Goal: Task Accomplishment & Management: Complete application form

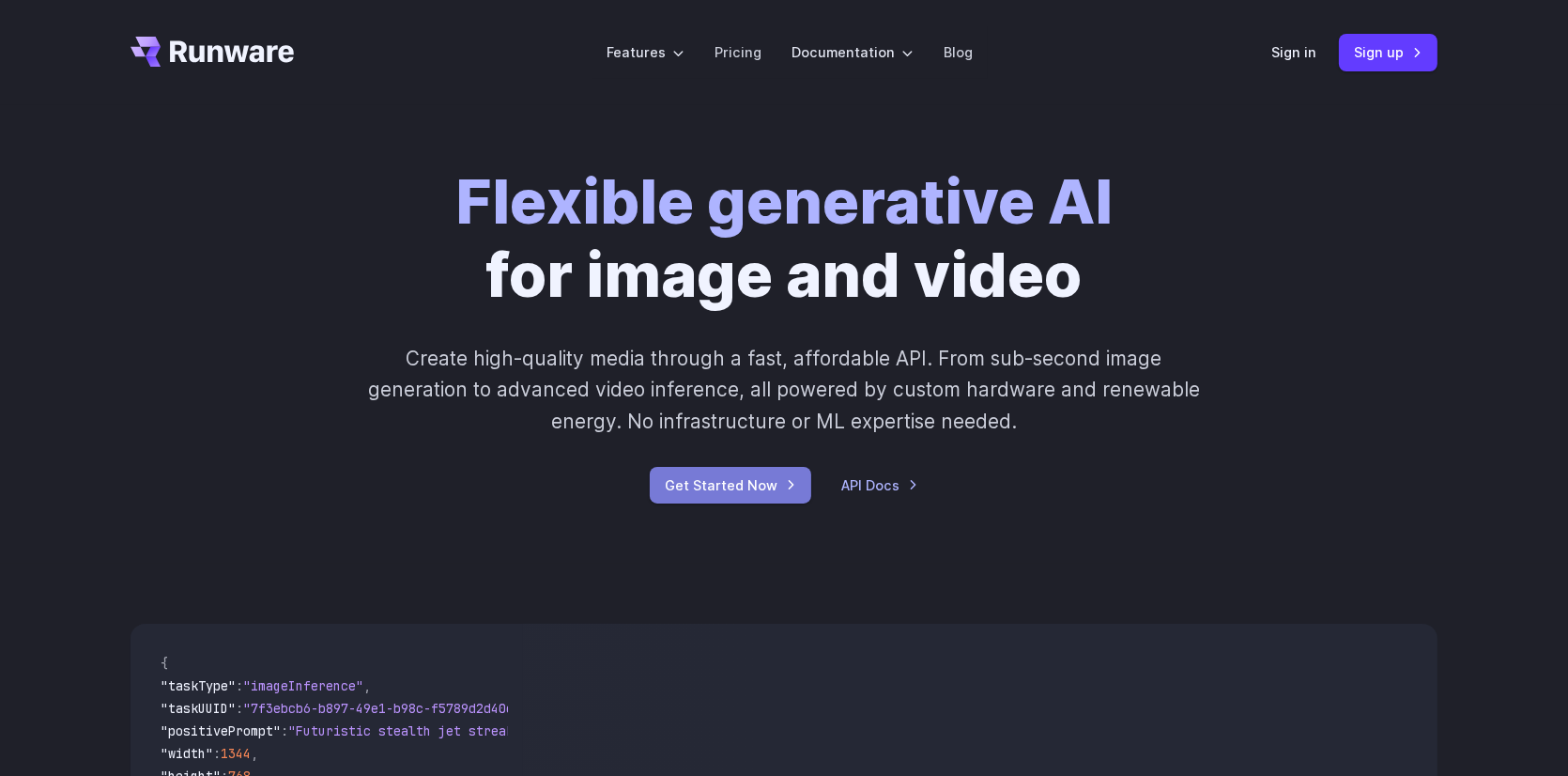
click at [689, 483] on link "Get Started Now" at bounding box center [730, 485] width 161 height 36
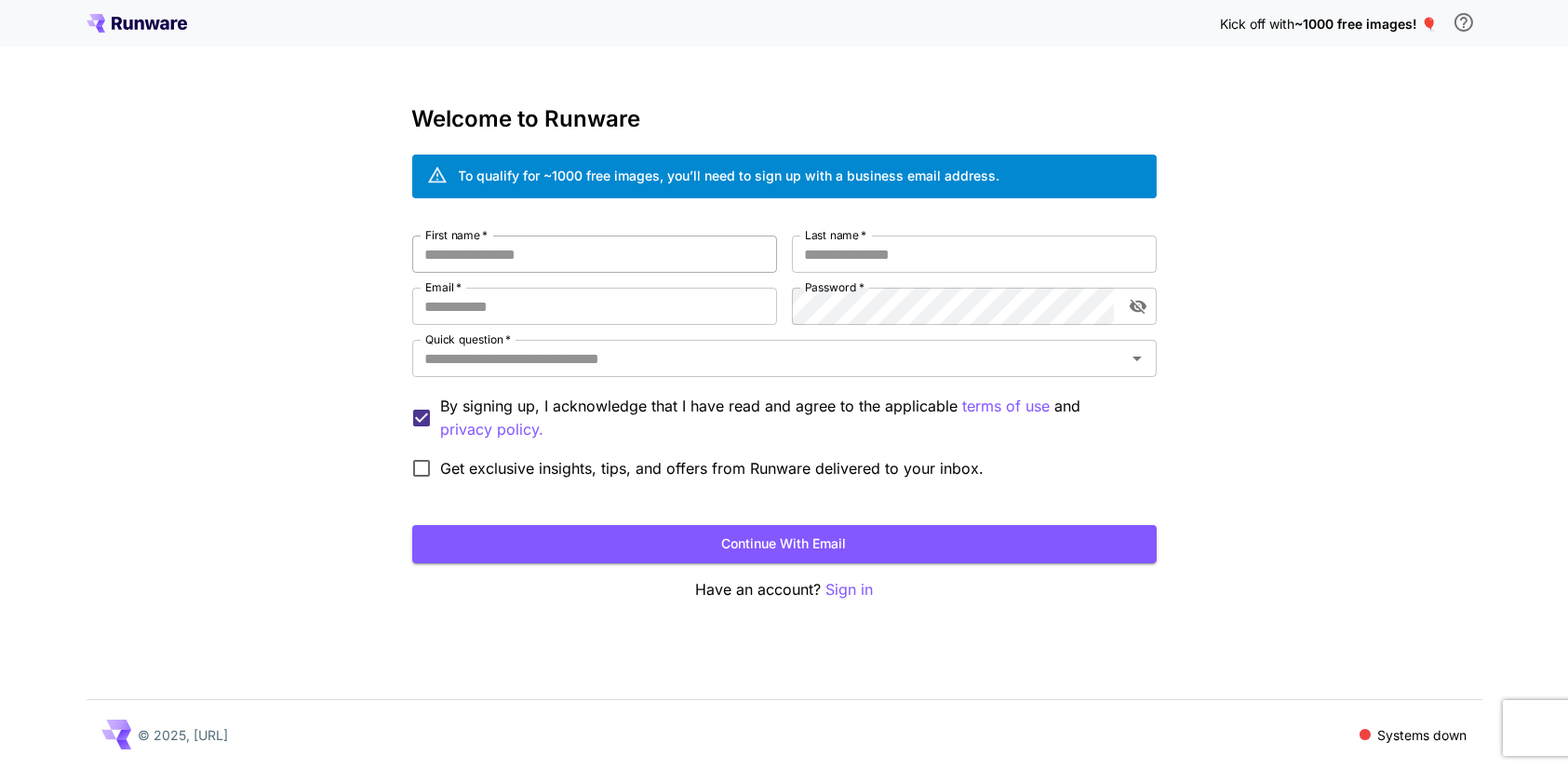
click at [543, 244] on input "First name   *" at bounding box center [594, 254] width 365 height 37
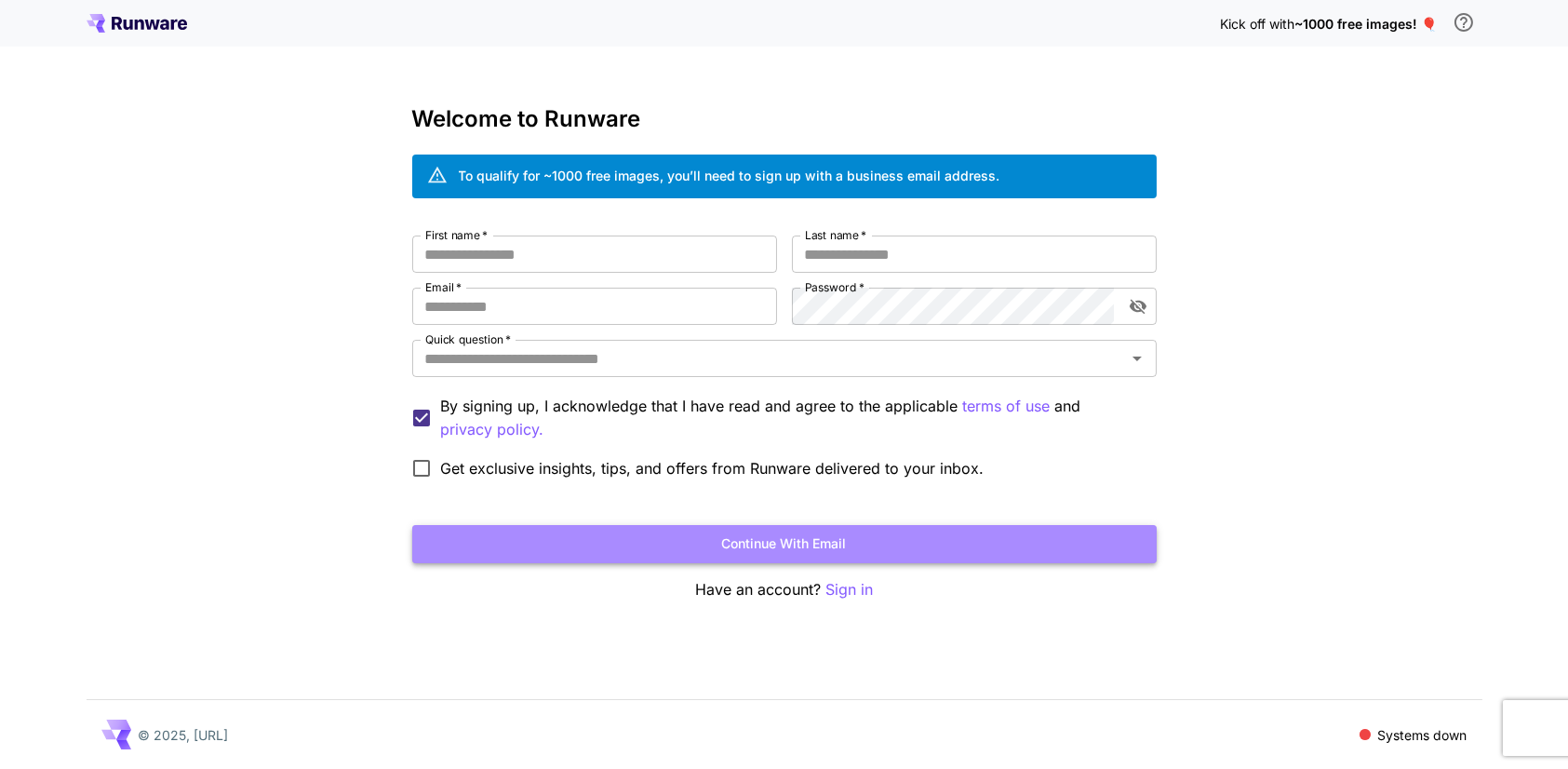
click at [696, 545] on button "Continue with email" at bounding box center [784, 544] width 744 height 38
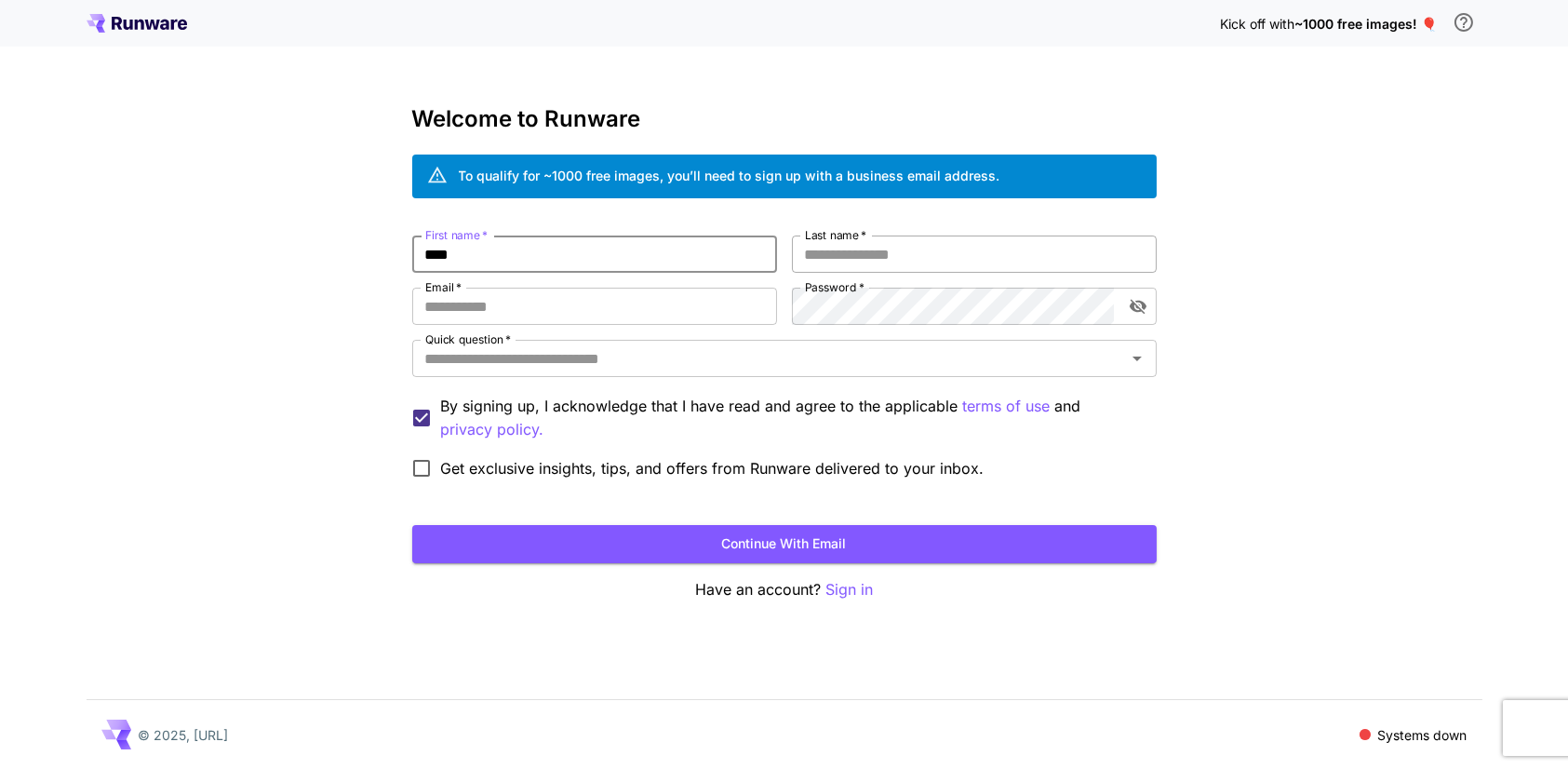
type input "****"
click at [977, 258] on input "Last name   *" at bounding box center [973, 254] width 365 height 37
type input "*****"
click at [544, 319] on input "Email   *" at bounding box center [594, 306] width 365 height 37
type input "**********"
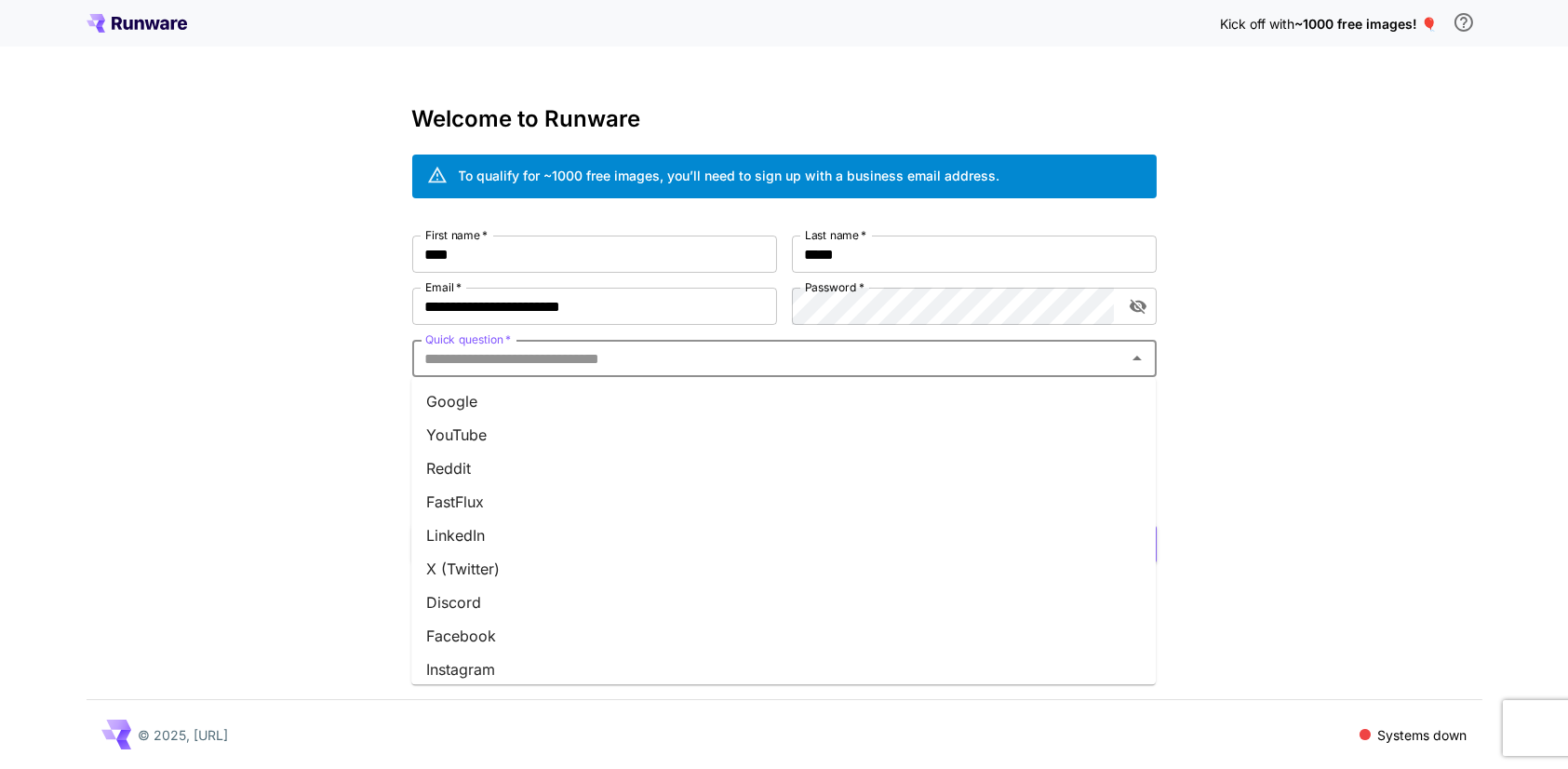
click at [853, 350] on input "Quick question   *" at bounding box center [769, 359] width 703 height 27
click at [744, 402] on li "Google" at bounding box center [783, 401] width 744 height 33
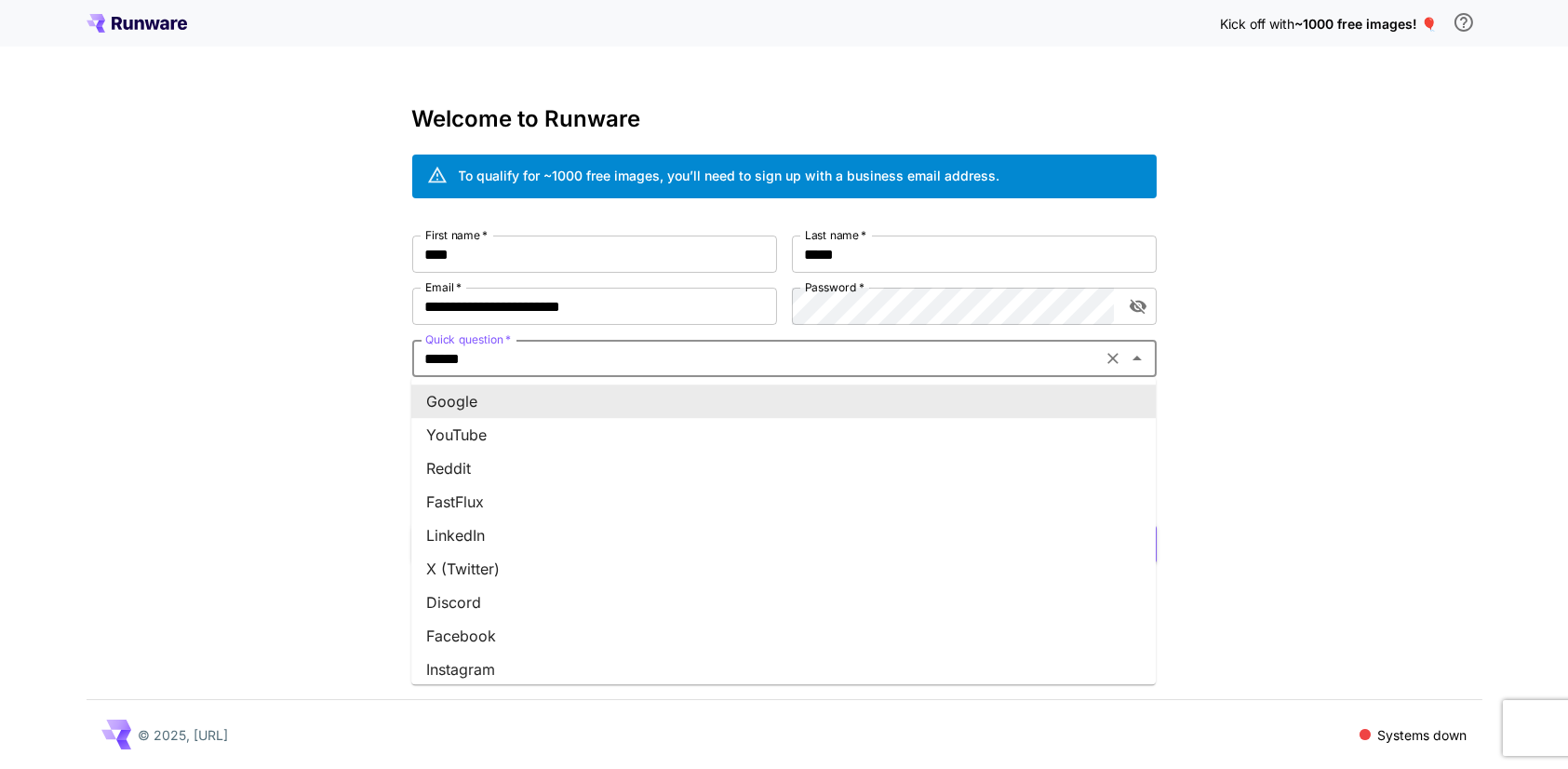
click at [830, 367] on input "******" at bounding box center [757, 359] width 678 height 27
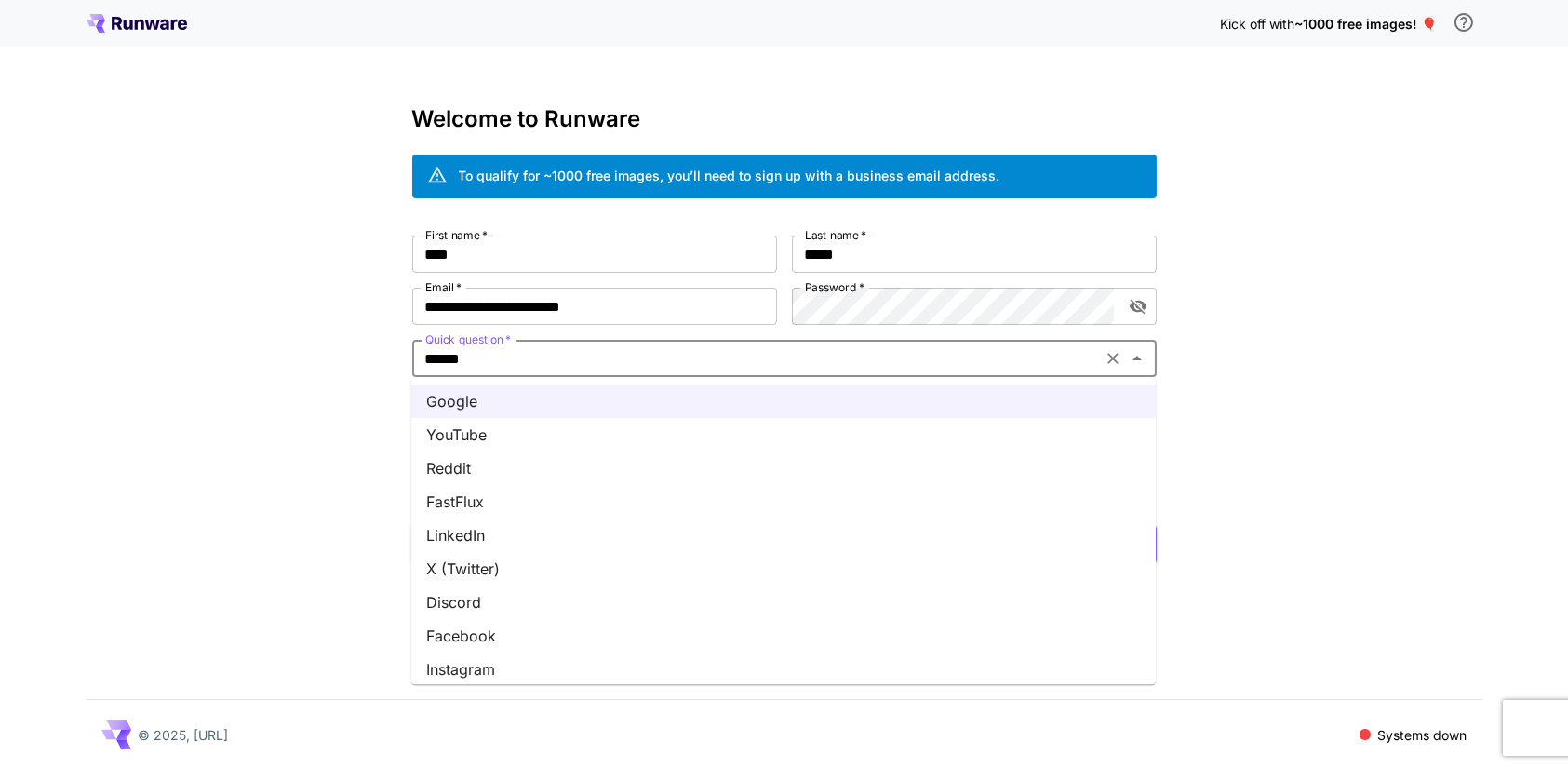
click at [622, 433] on li "YouTube" at bounding box center [783, 434] width 744 height 33
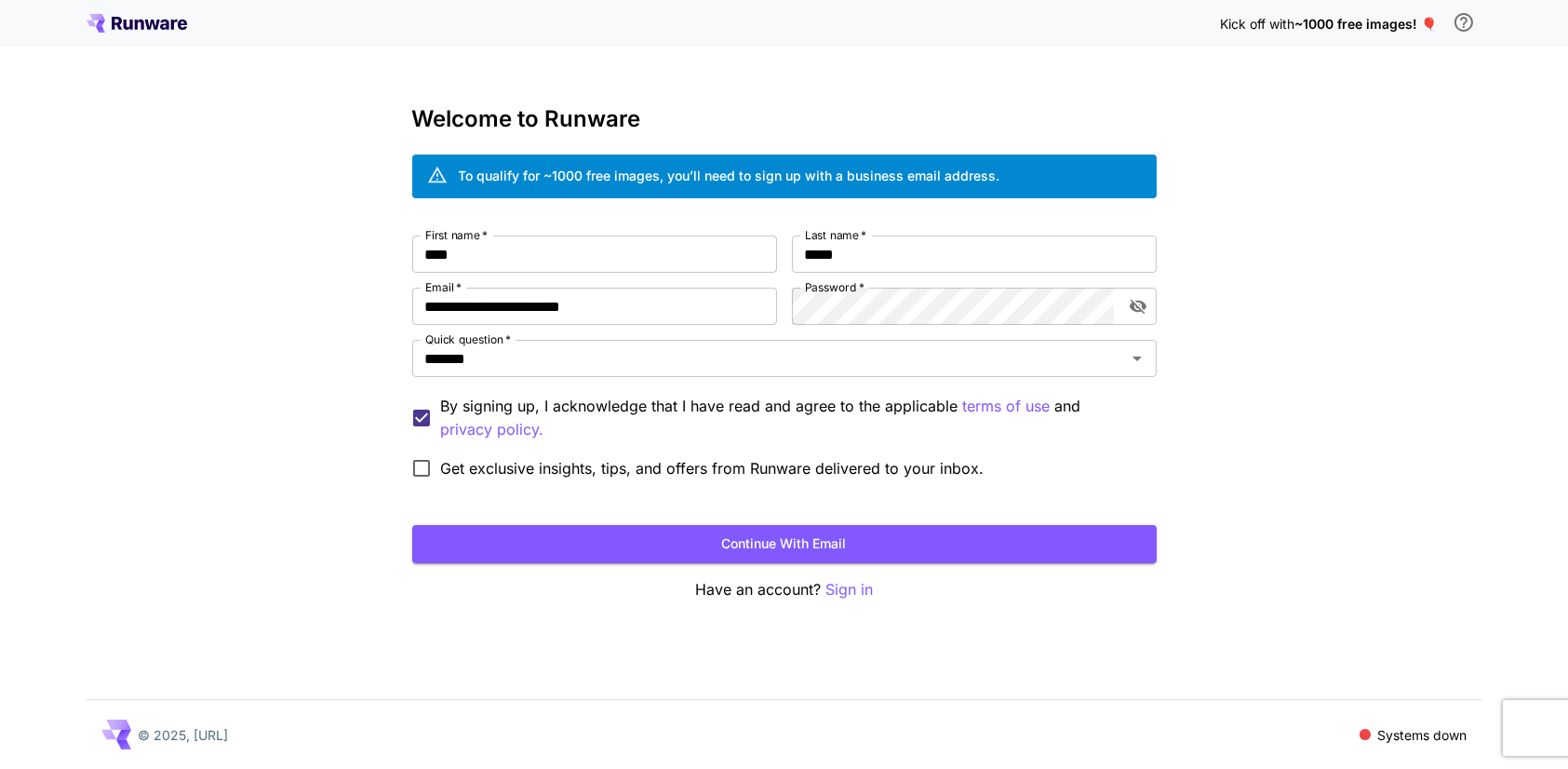
click at [494, 457] on span "Get exclusive insights, tips, and offers from Runware delivered to your inbox." at bounding box center [713, 469] width 543 height 23
click at [586, 537] on button "Continue with email" at bounding box center [784, 544] width 744 height 38
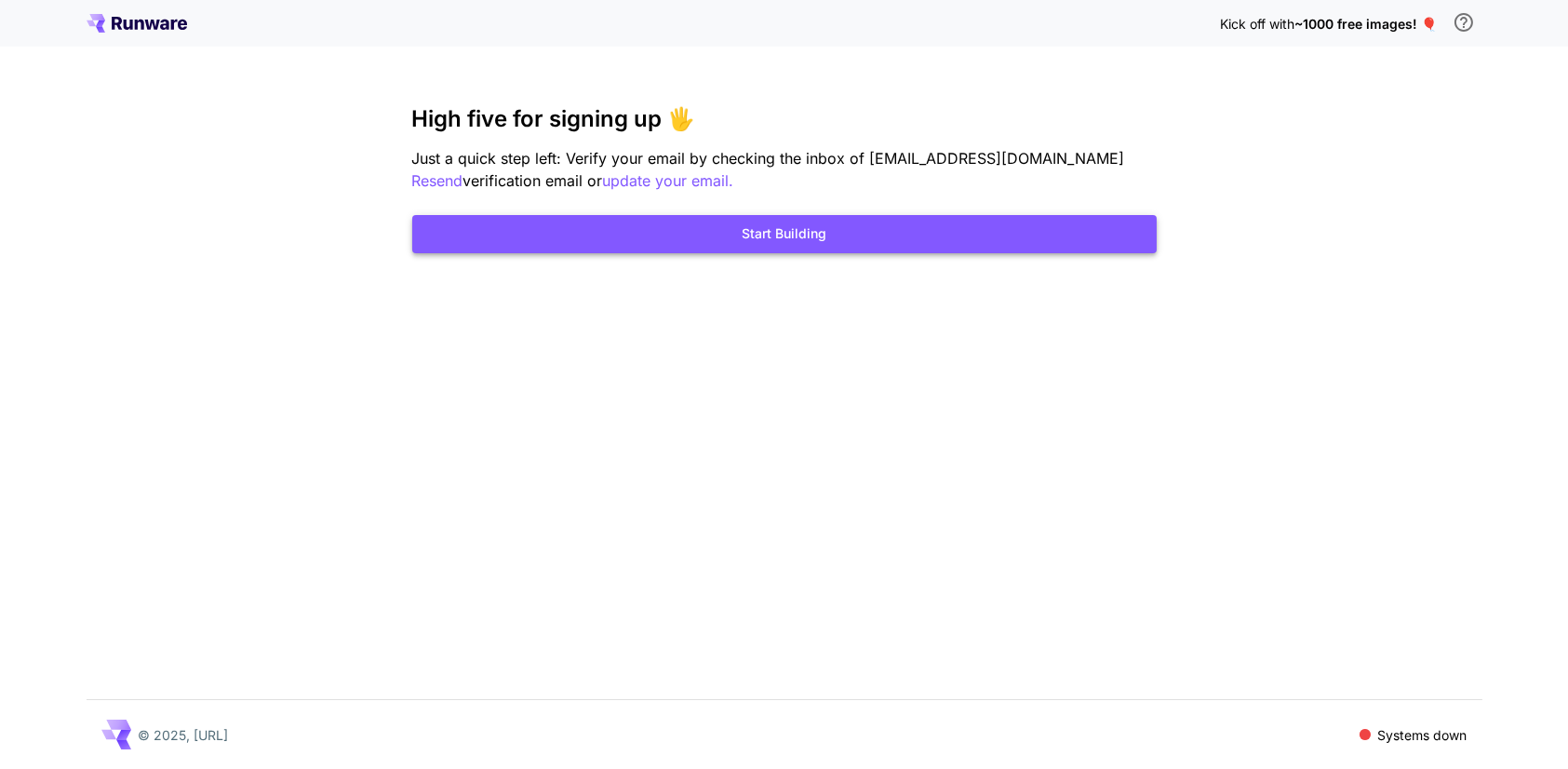
click at [645, 229] on button "Start Building" at bounding box center [784, 234] width 744 height 38
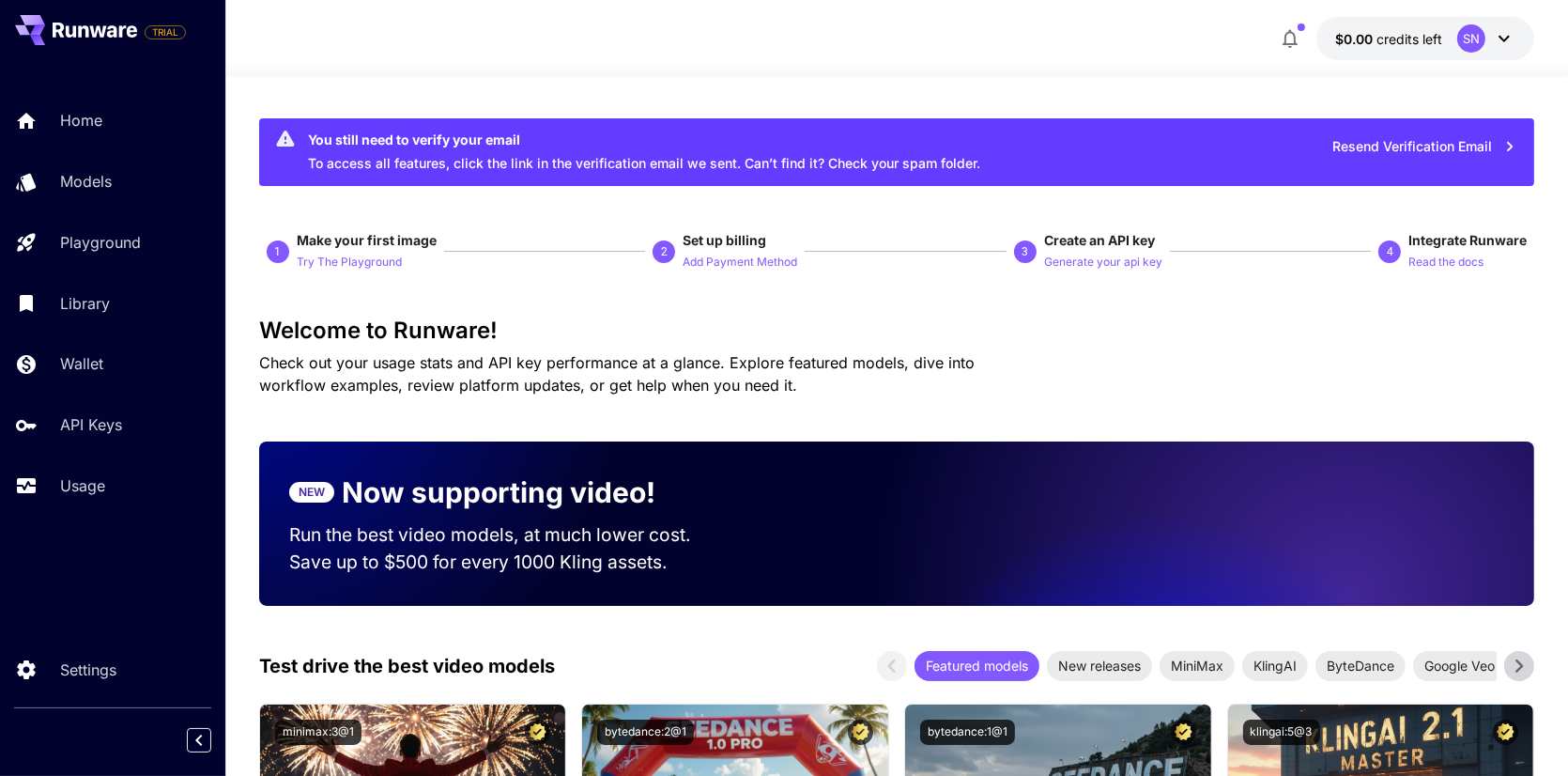
click at [1495, 40] on icon at bounding box center [1505, 38] width 23 height 23
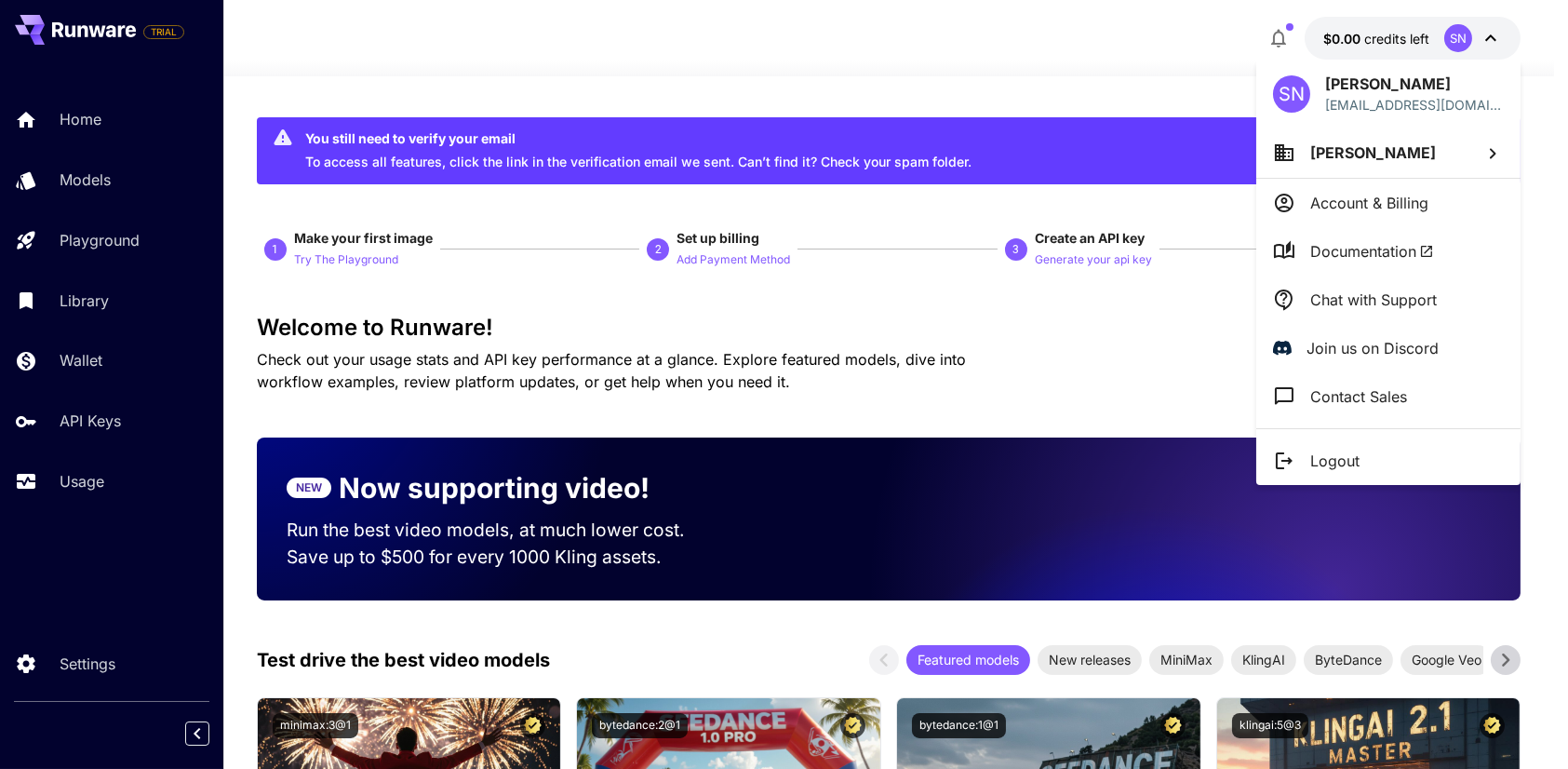
click at [1286, 27] on div at bounding box center [784, 384] width 1568 height 769
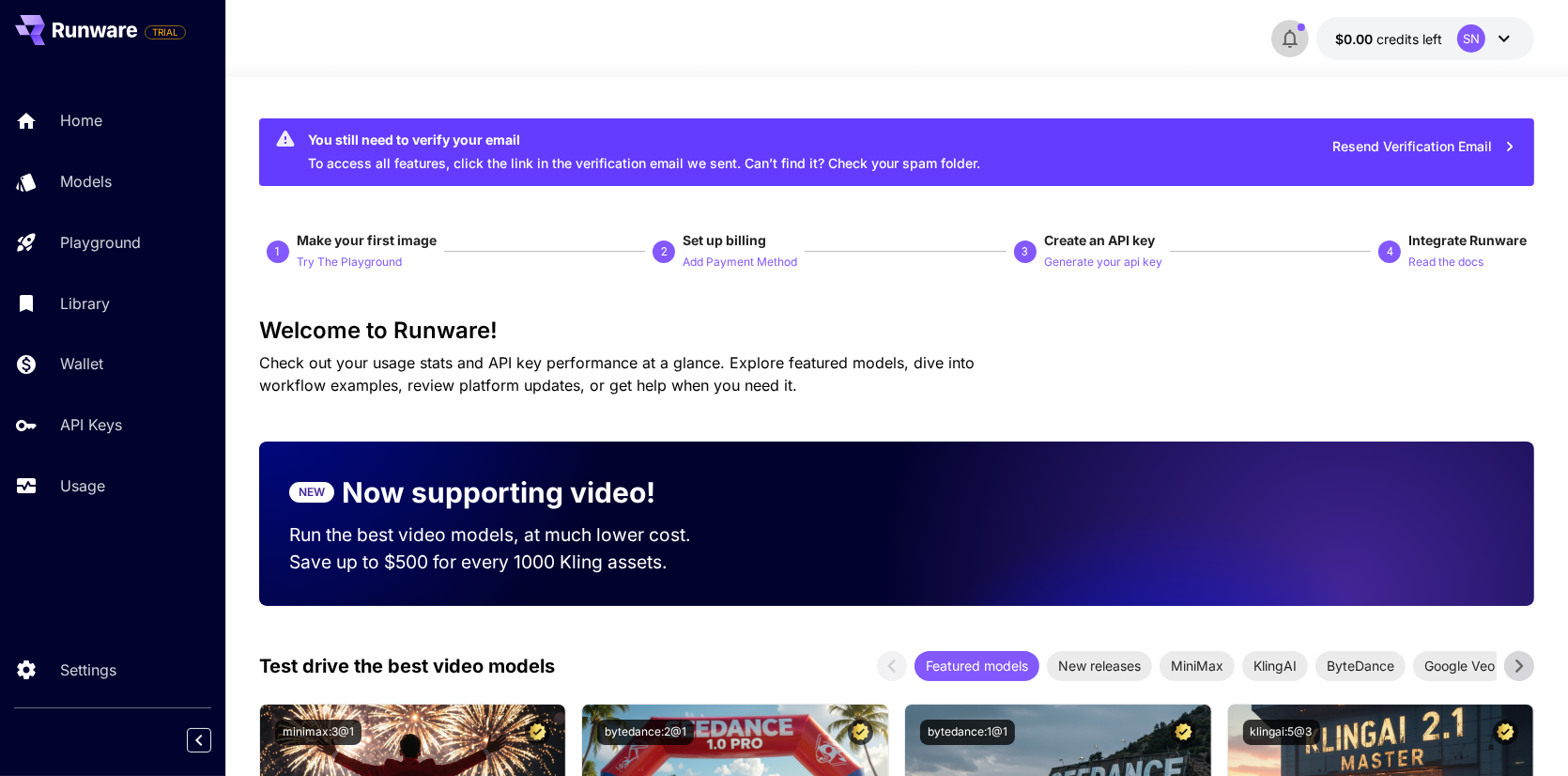
click at [1307, 30] on button "button" at bounding box center [1290, 38] width 37 height 37
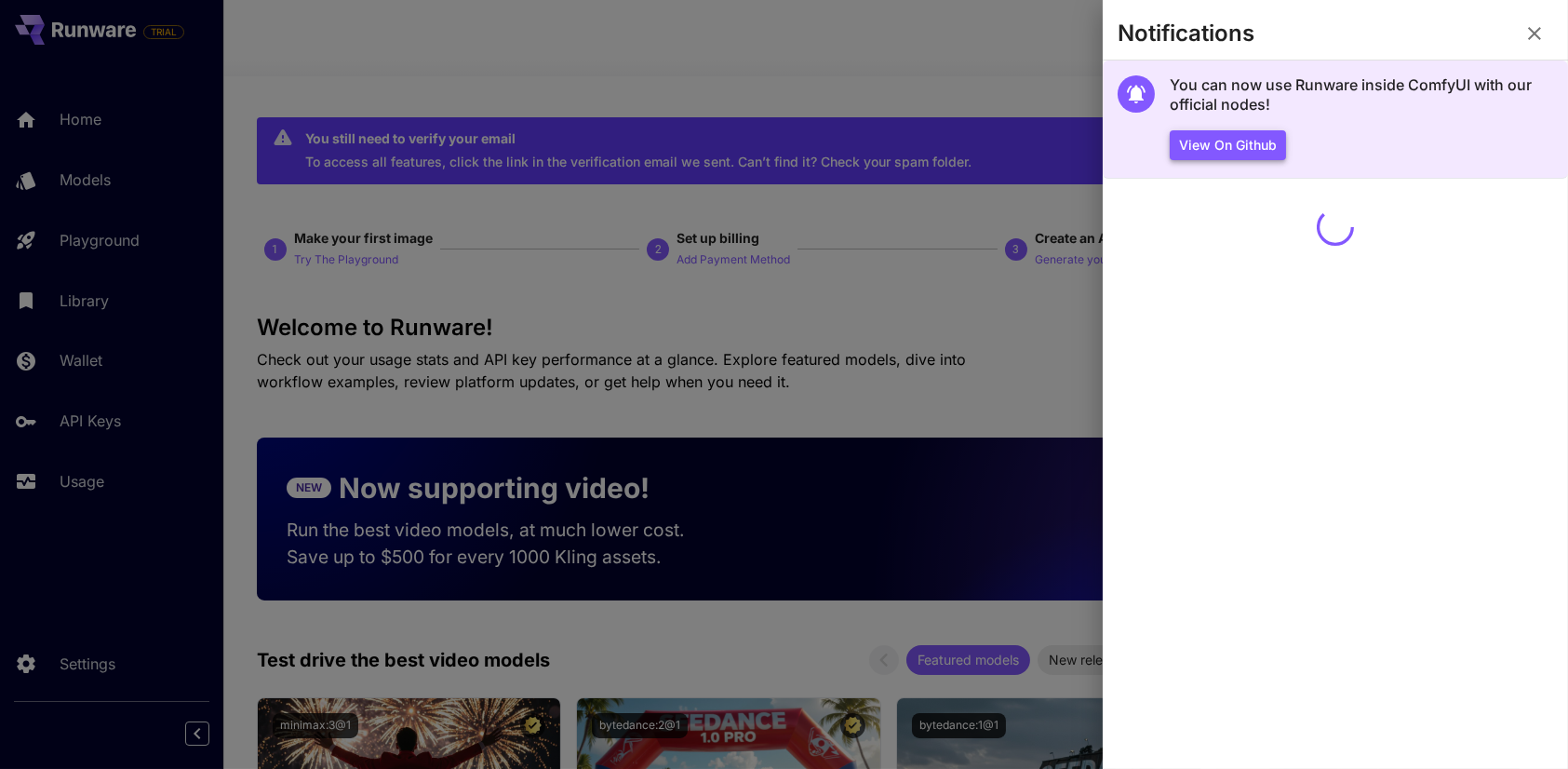
click at [1212, 157] on button "View on Github" at bounding box center [1227, 146] width 116 height 30
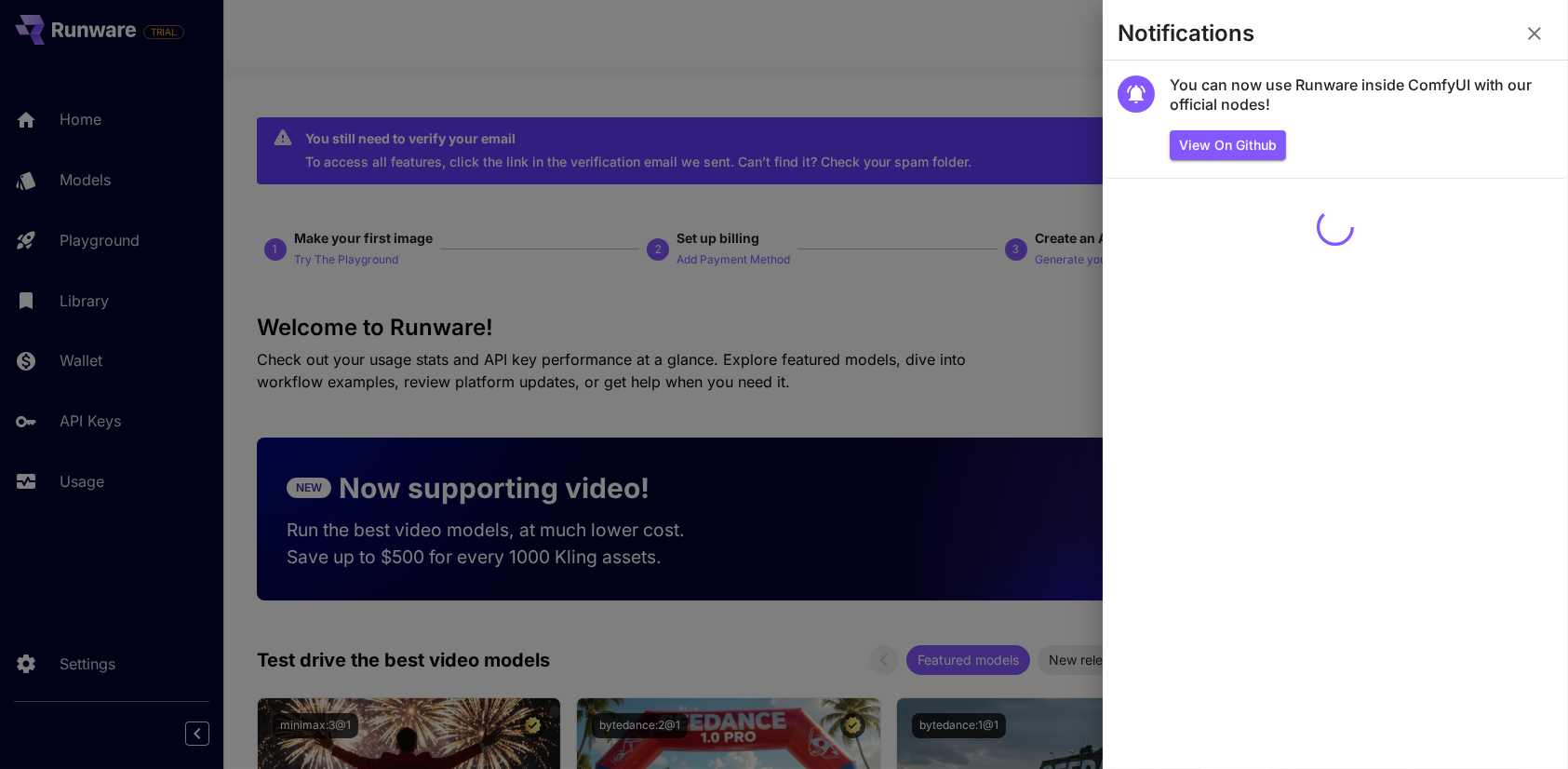
click at [935, 77] on div at bounding box center [784, 384] width 1568 height 769
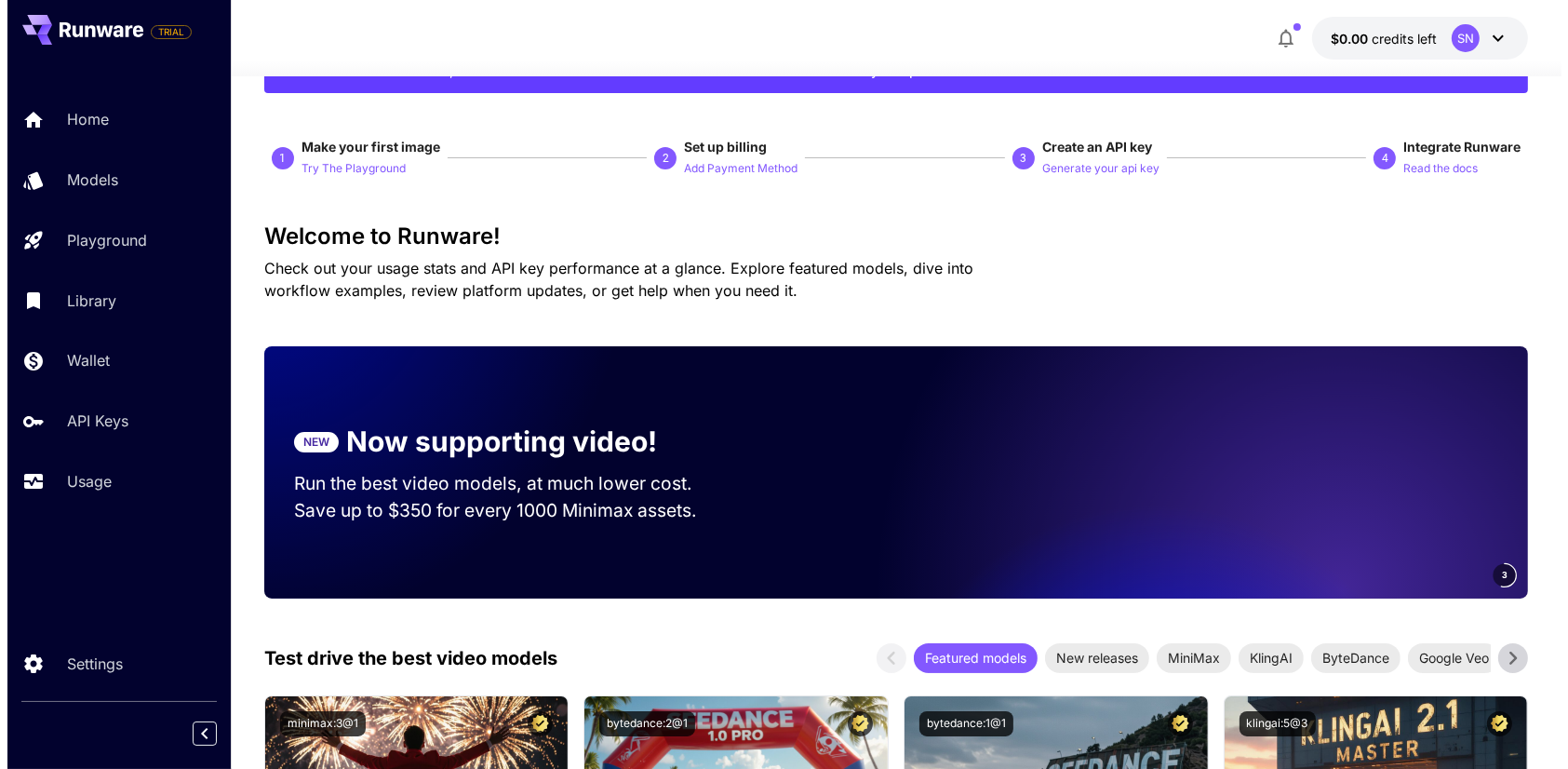
scroll to position [187, 0]
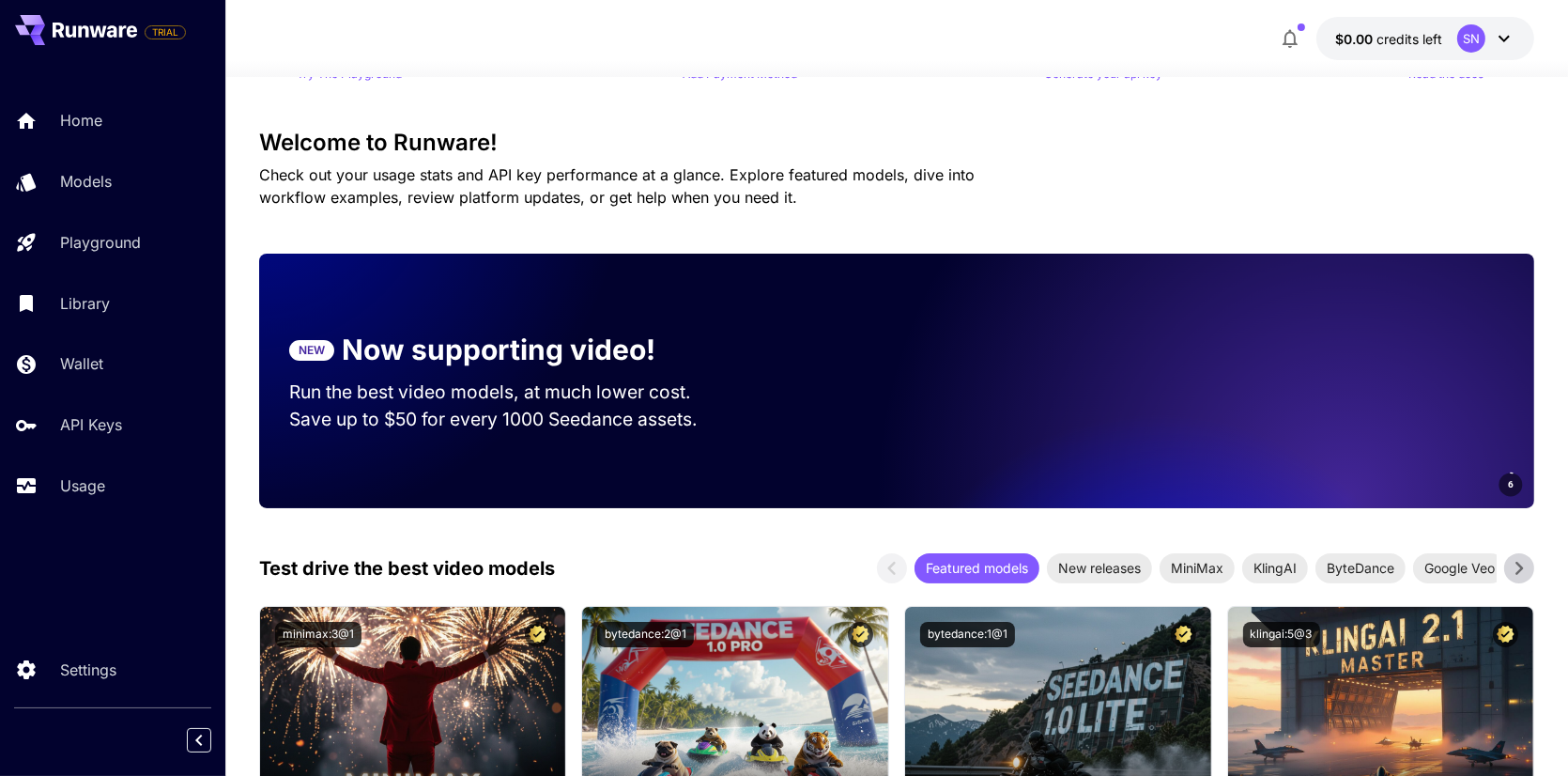
click at [1509, 35] on icon at bounding box center [1505, 38] width 23 height 23
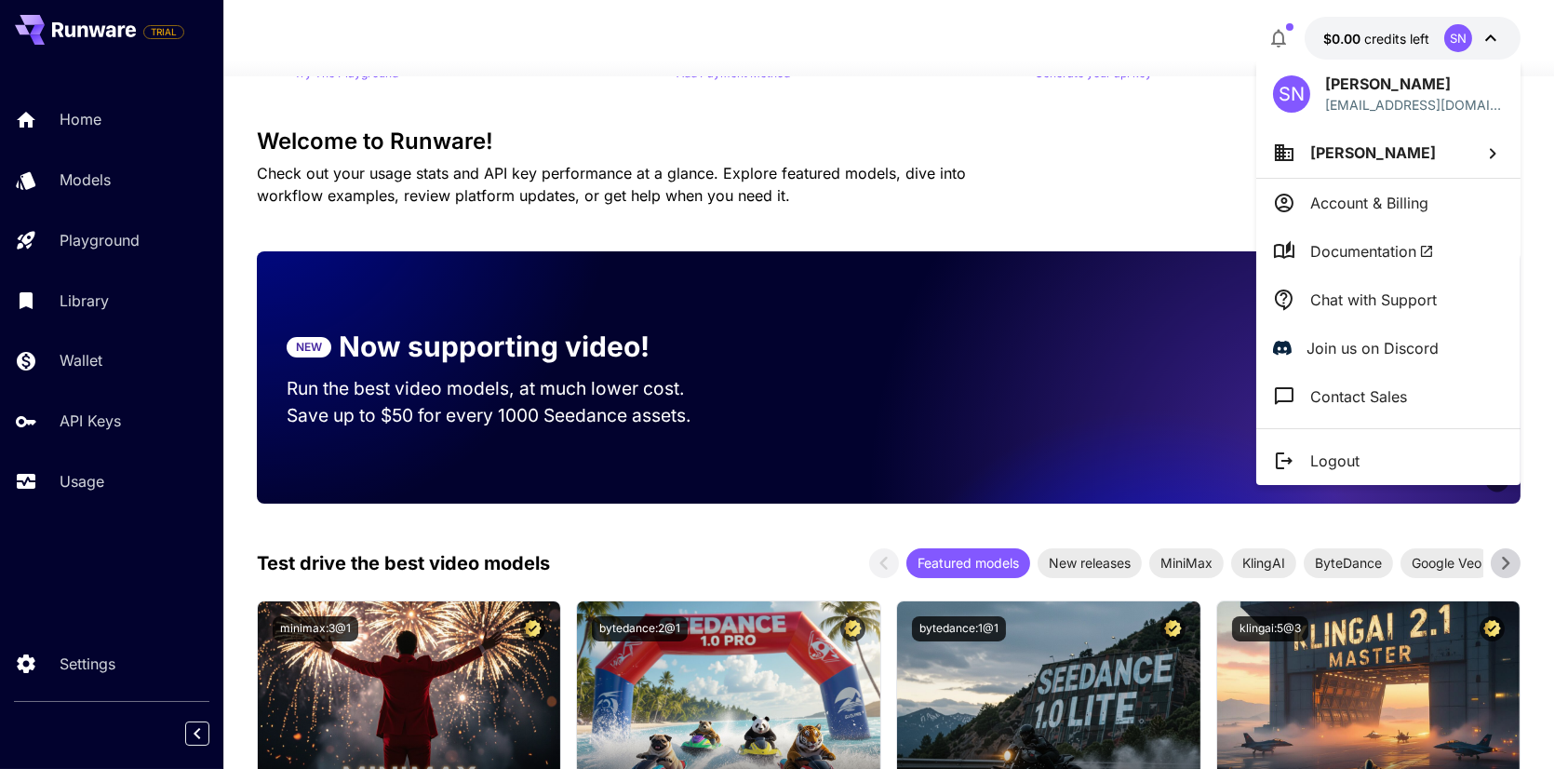
click at [1369, 54] on div at bounding box center [784, 384] width 1568 height 769
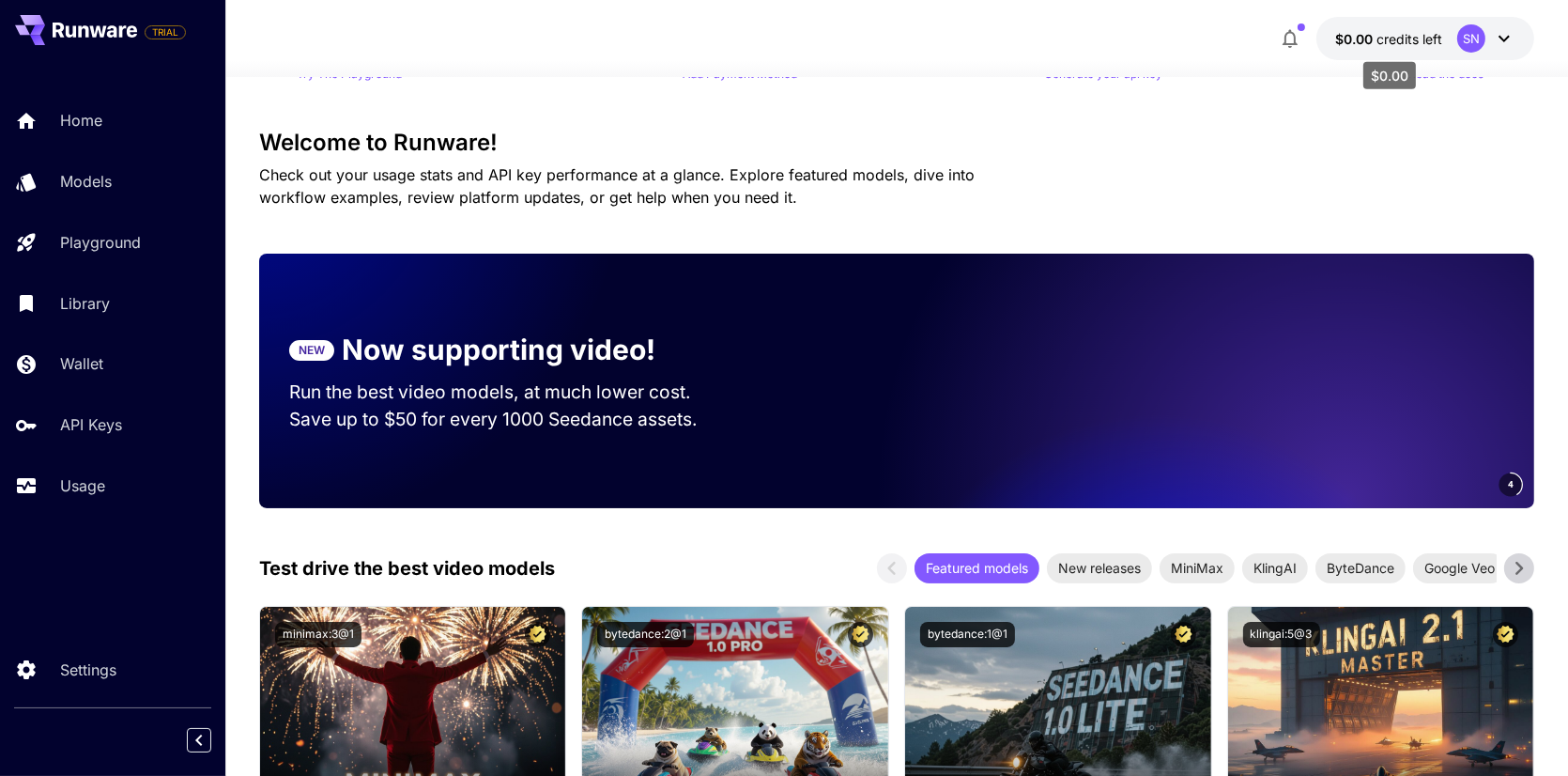
click at [1379, 42] on span "credits left" at bounding box center [1409, 38] width 66 height 16
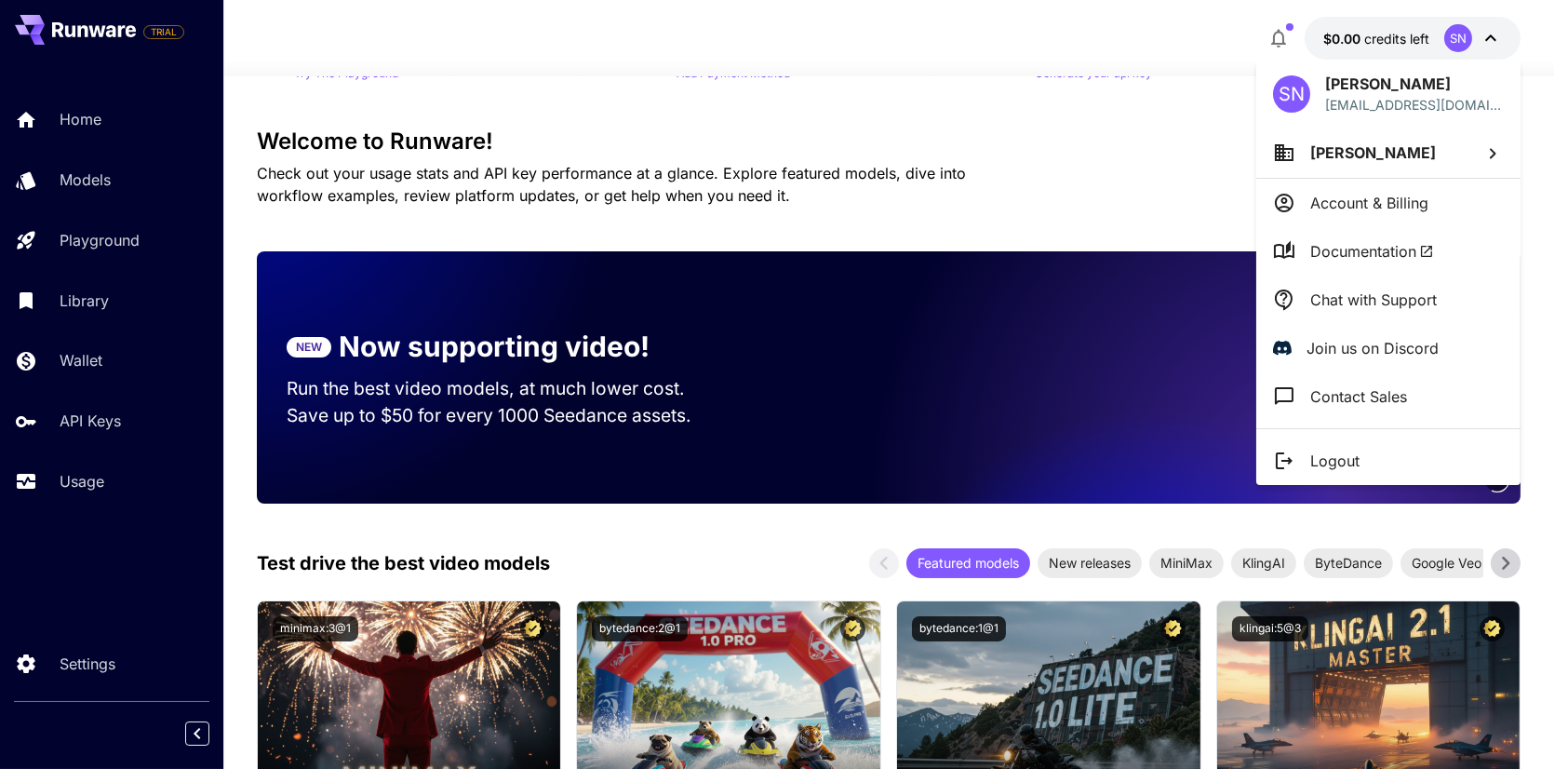
click at [1366, 42] on div at bounding box center [784, 384] width 1568 height 769
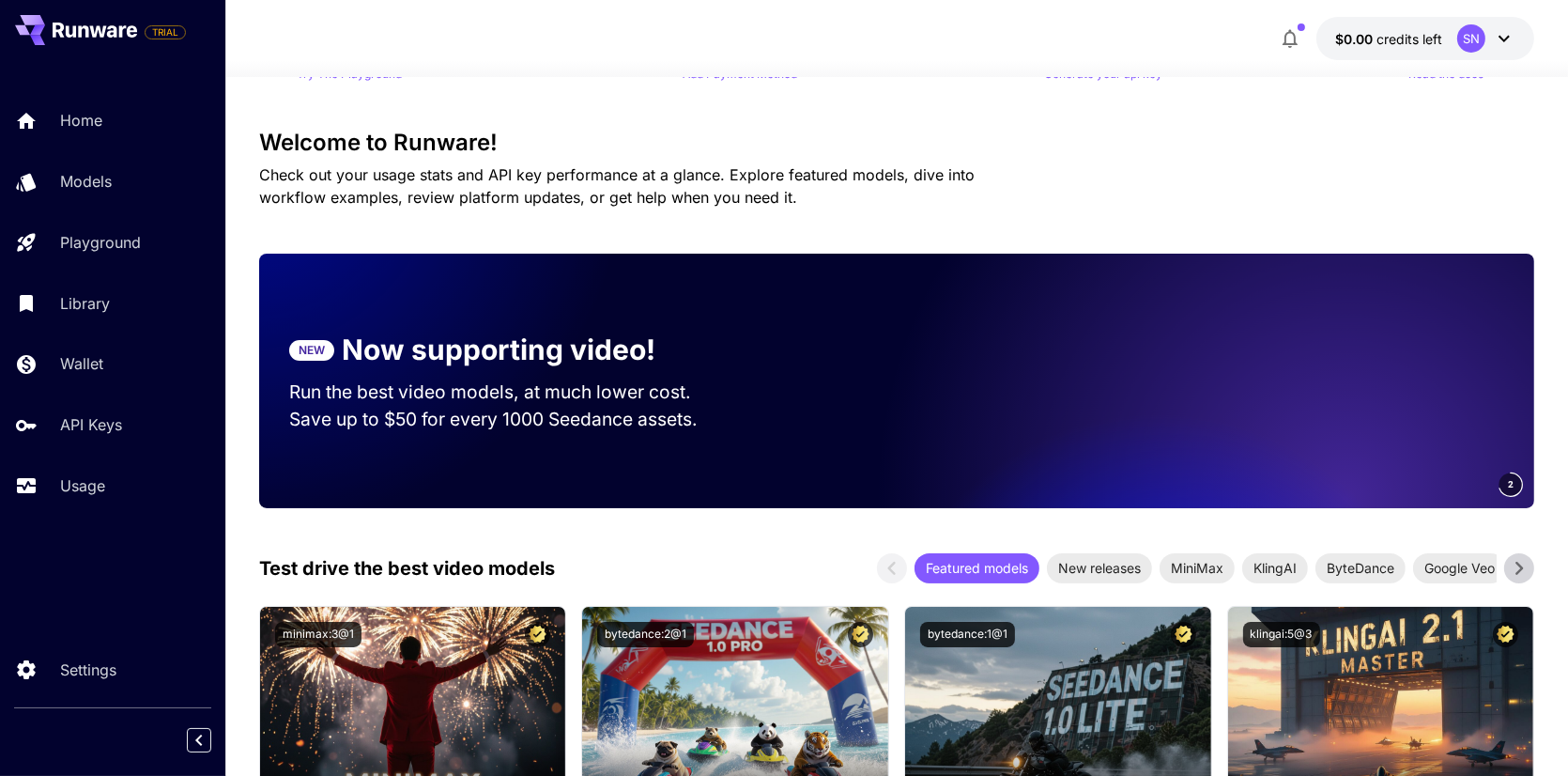
click at [1468, 26] on div "SN" at bounding box center [1471, 38] width 28 height 28
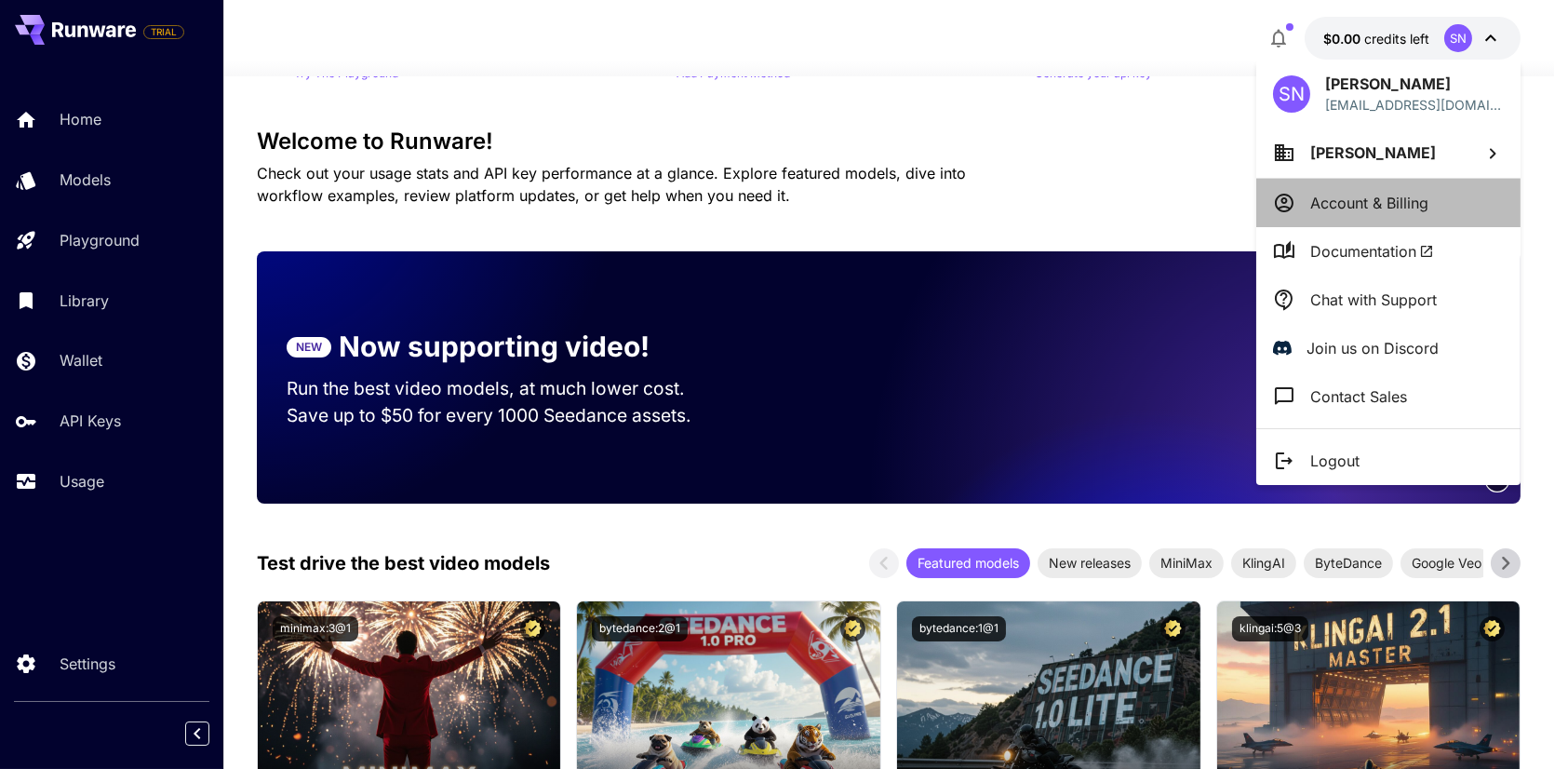
click at [1353, 195] on p "Account & Billing" at bounding box center [1369, 203] width 118 height 23
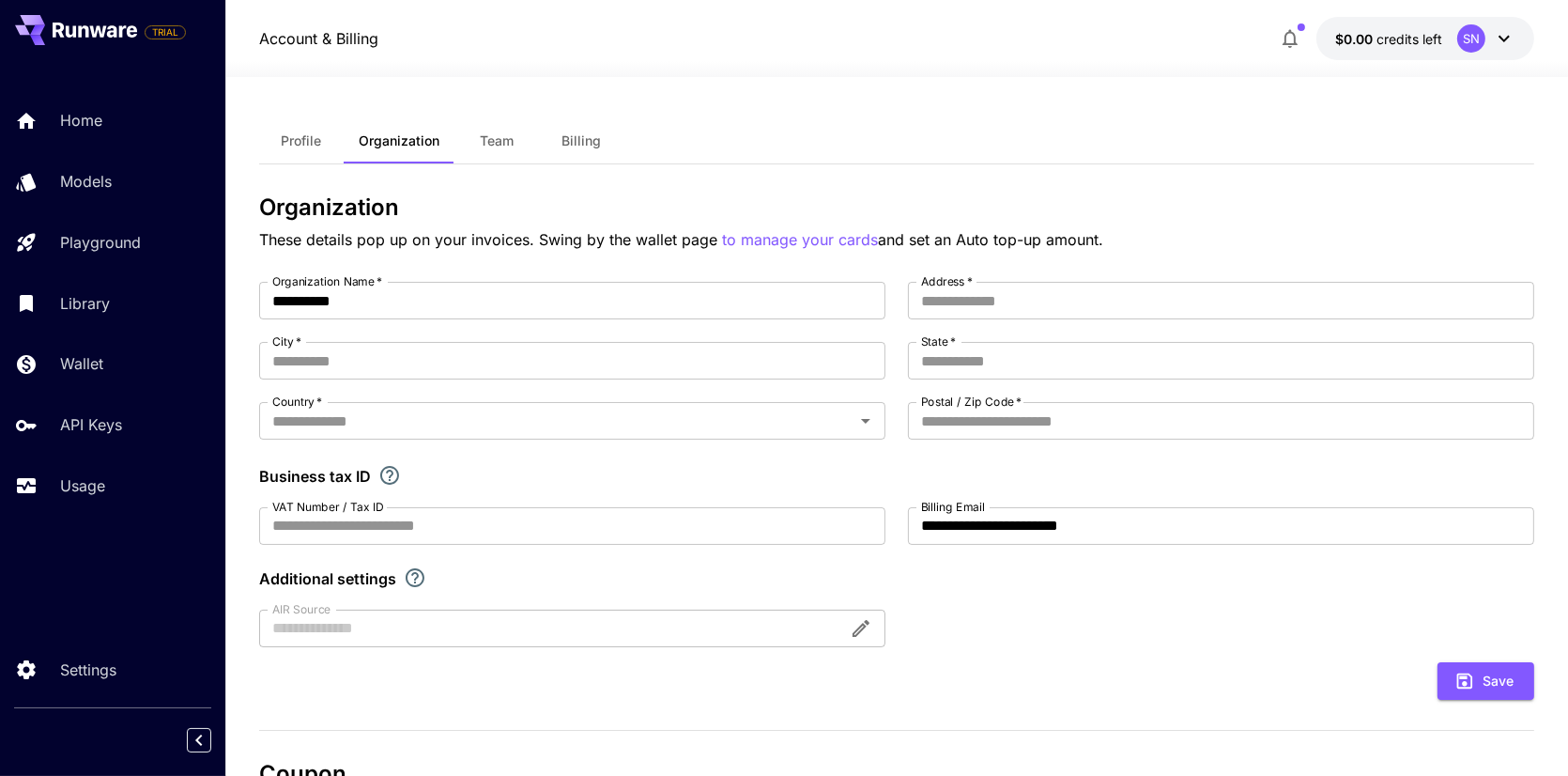
click at [503, 140] on span "Team" at bounding box center [496, 141] width 33 height 17
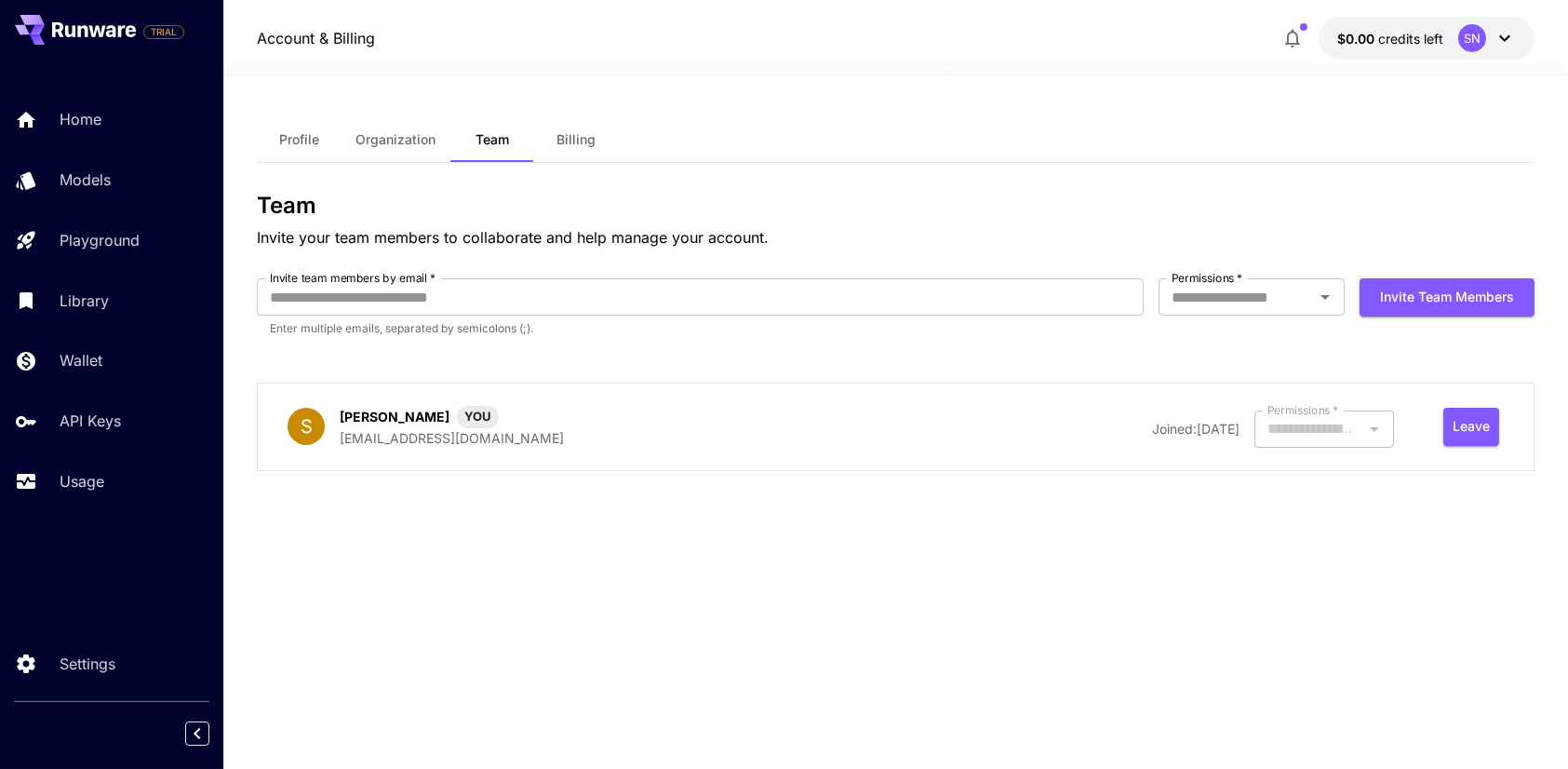
click at [579, 131] on button "Billing" at bounding box center [576, 139] width 83 height 45
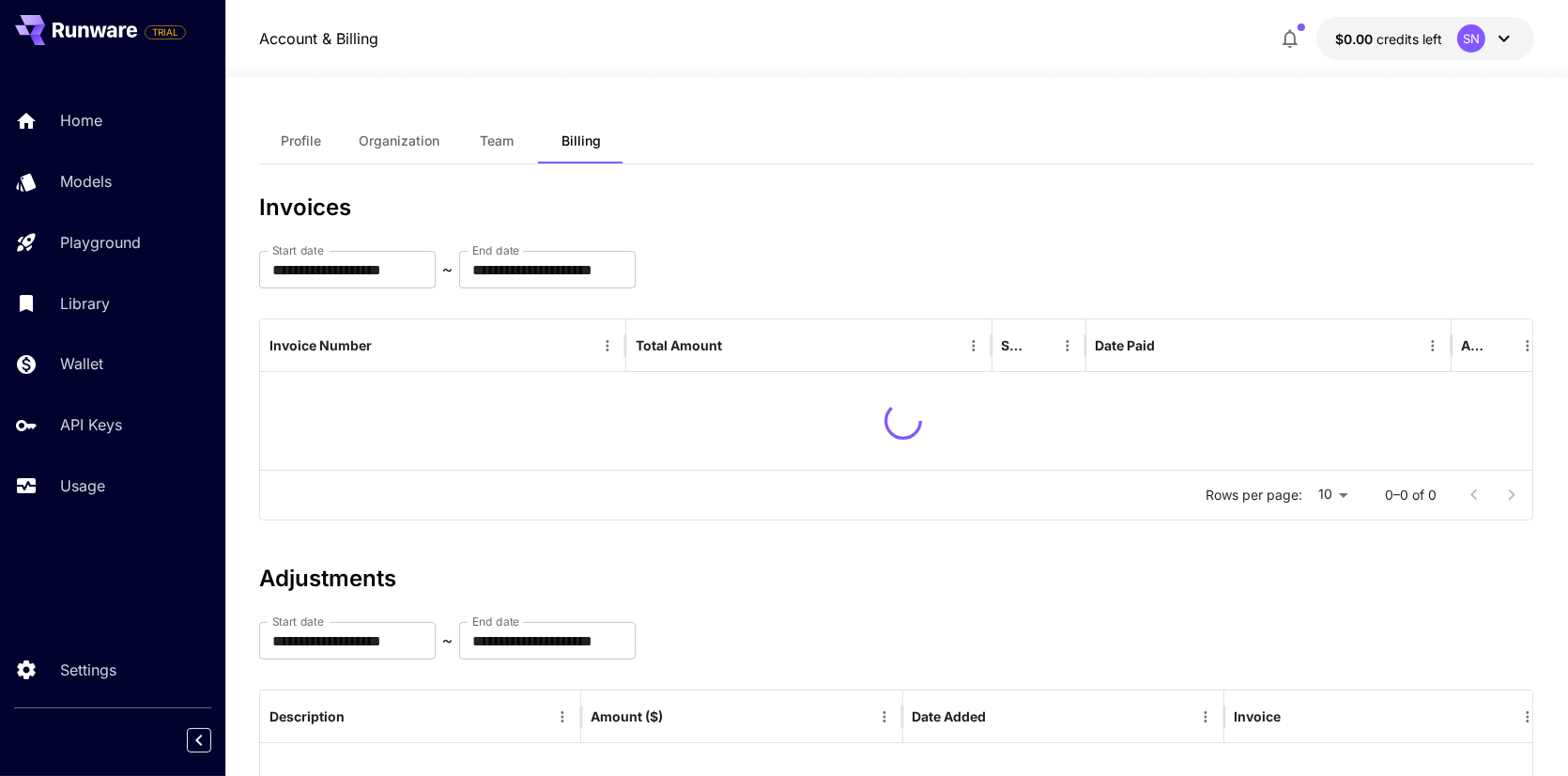
click at [485, 137] on span "Team" at bounding box center [496, 141] width 33 height 17
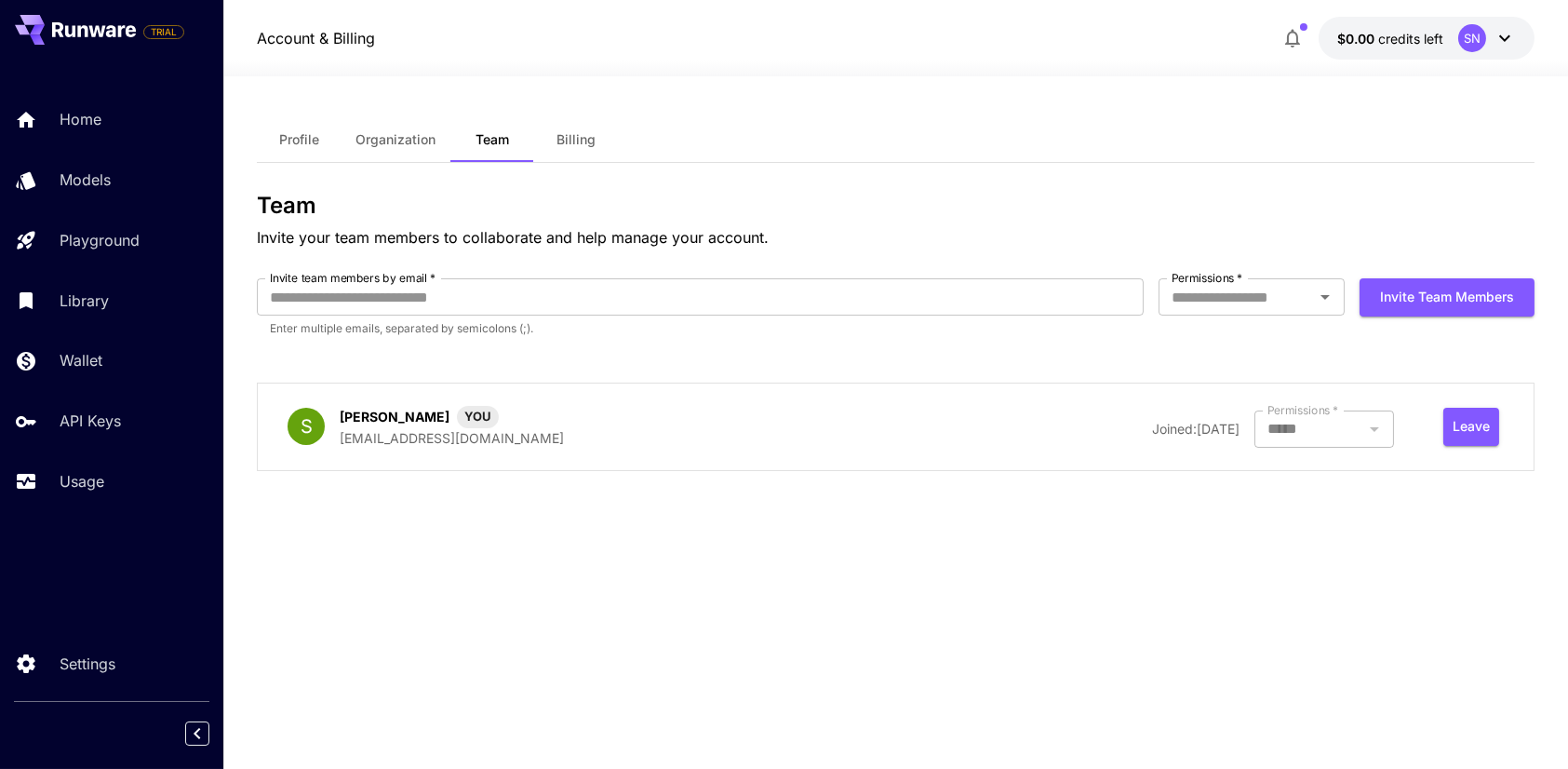
click at [578, 134] on span "Billing" at bounding box center [576, 140] width 39 height 17
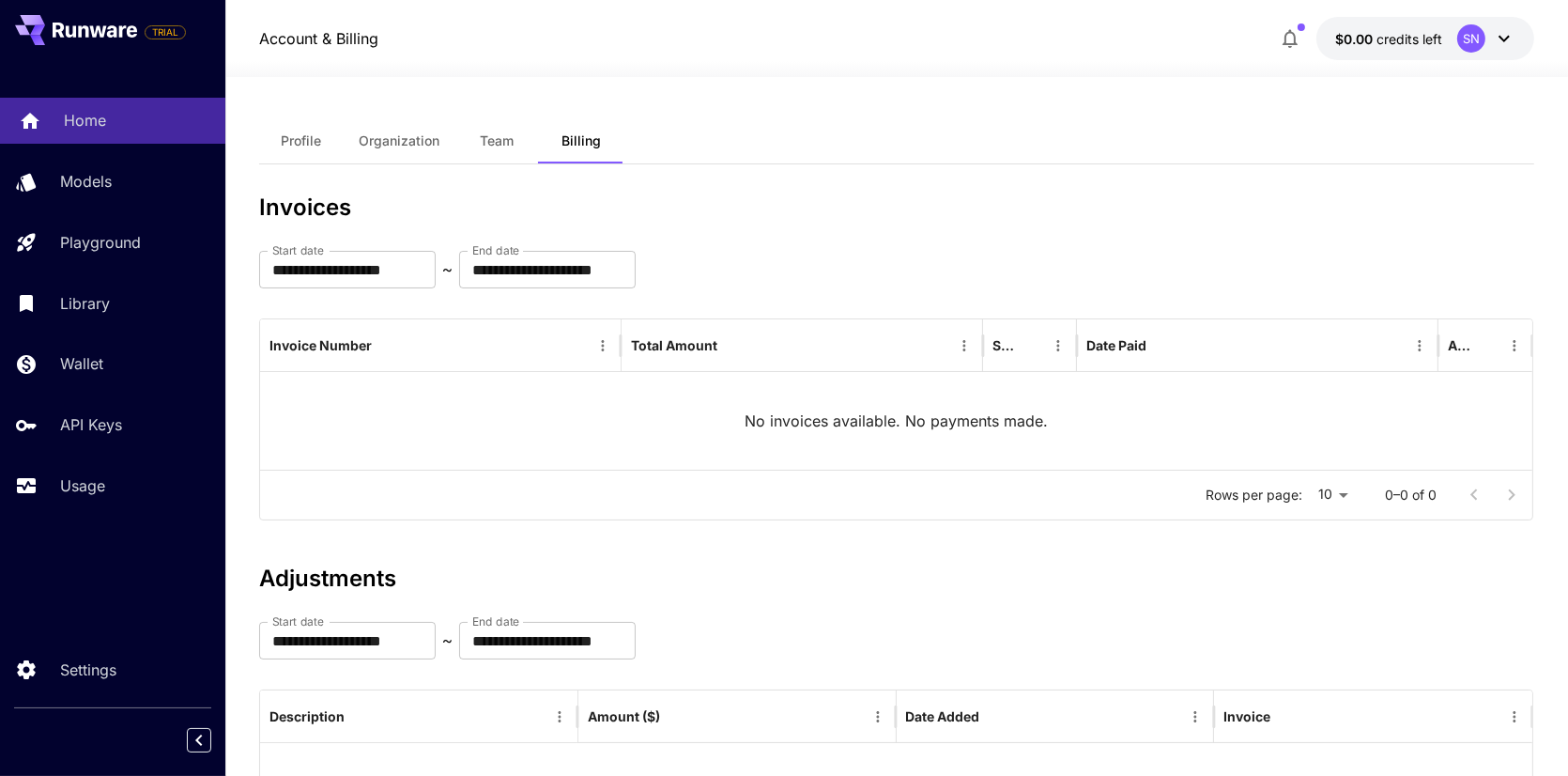
click at [57, 120] on link "Home" at bounding box center [113, 120] width 226 height 46
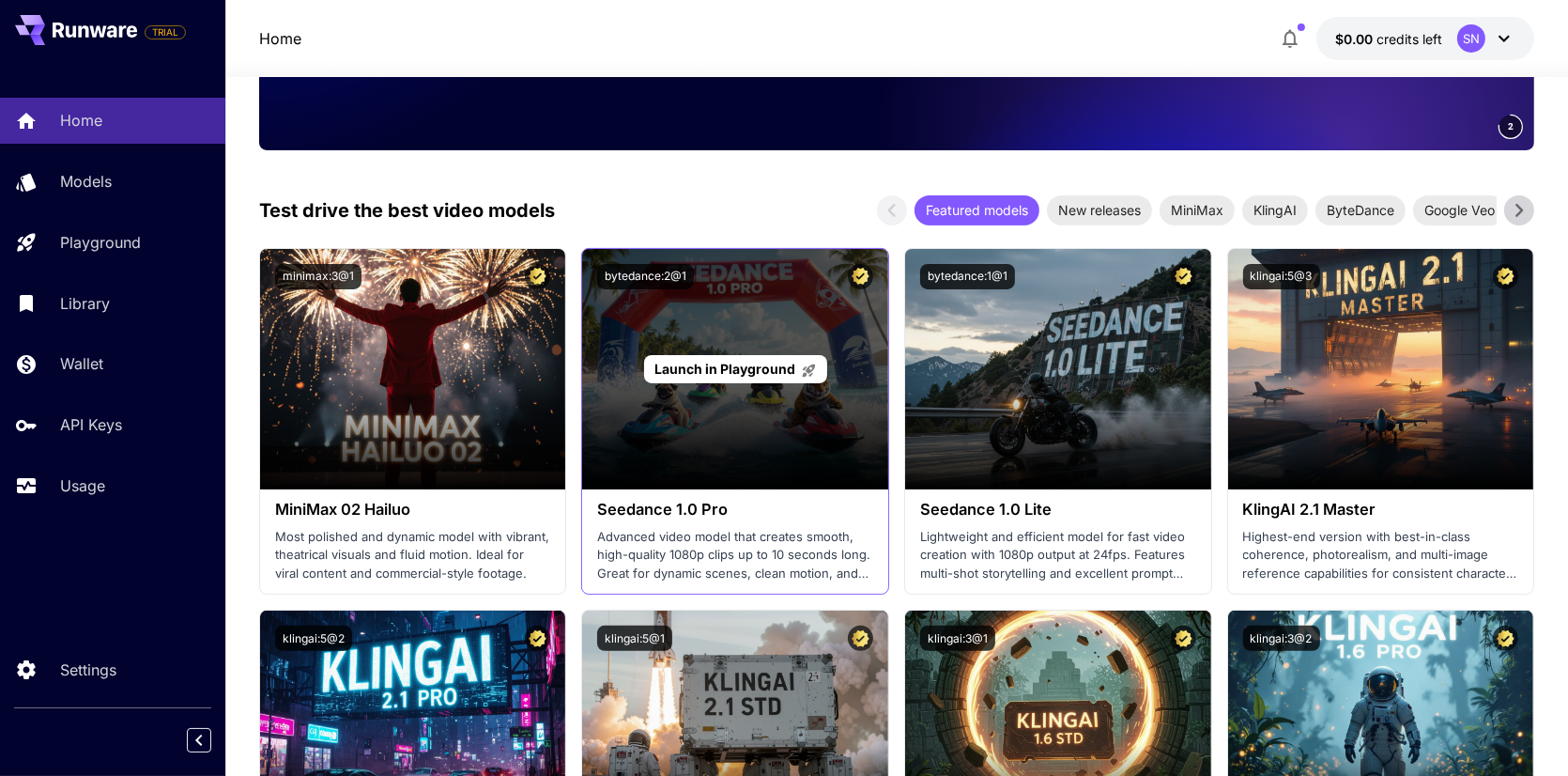
scroll to position [564, 0]
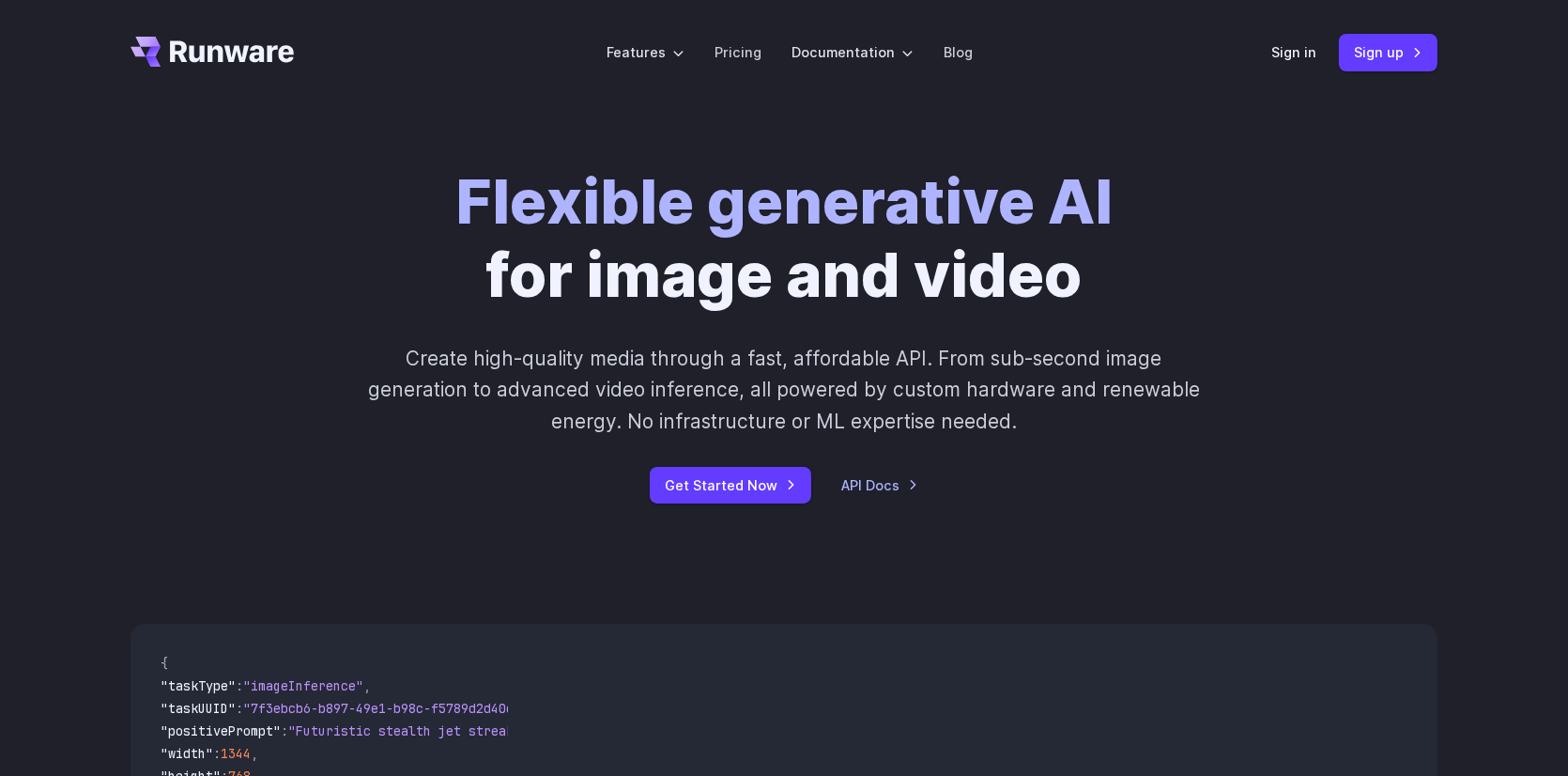
scroll to position [376, 0]
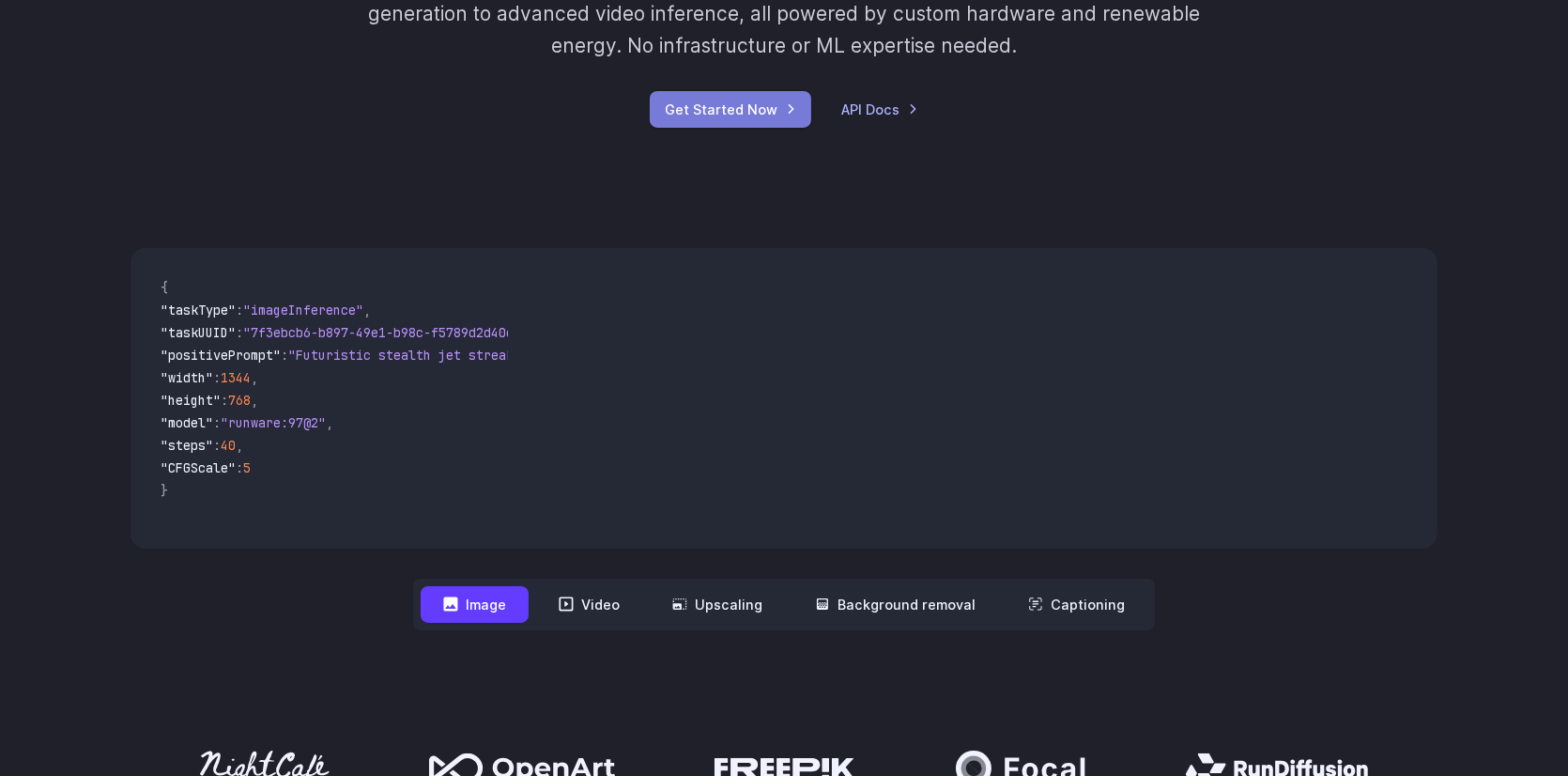
click at [757, 119] on link "Get Started Now" at bounding box center [730, 109] width 161 height 36
